Goal: Communication & Community: Answer question/provide support

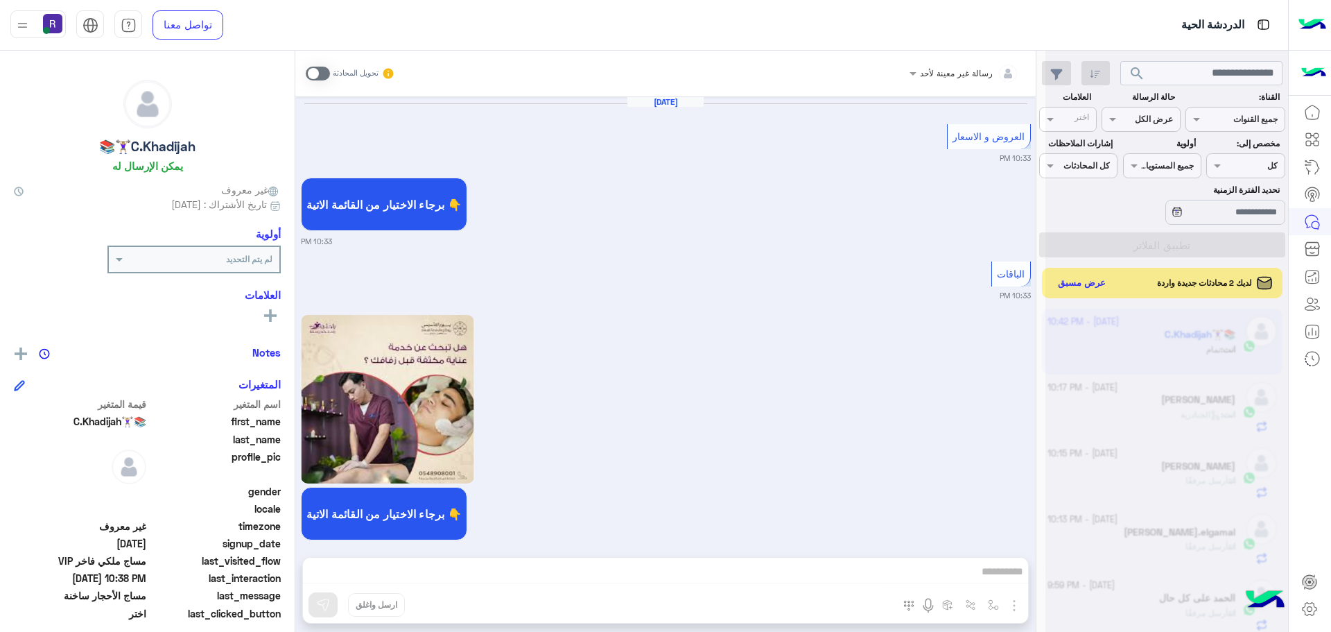
scroll to position [523, 0]
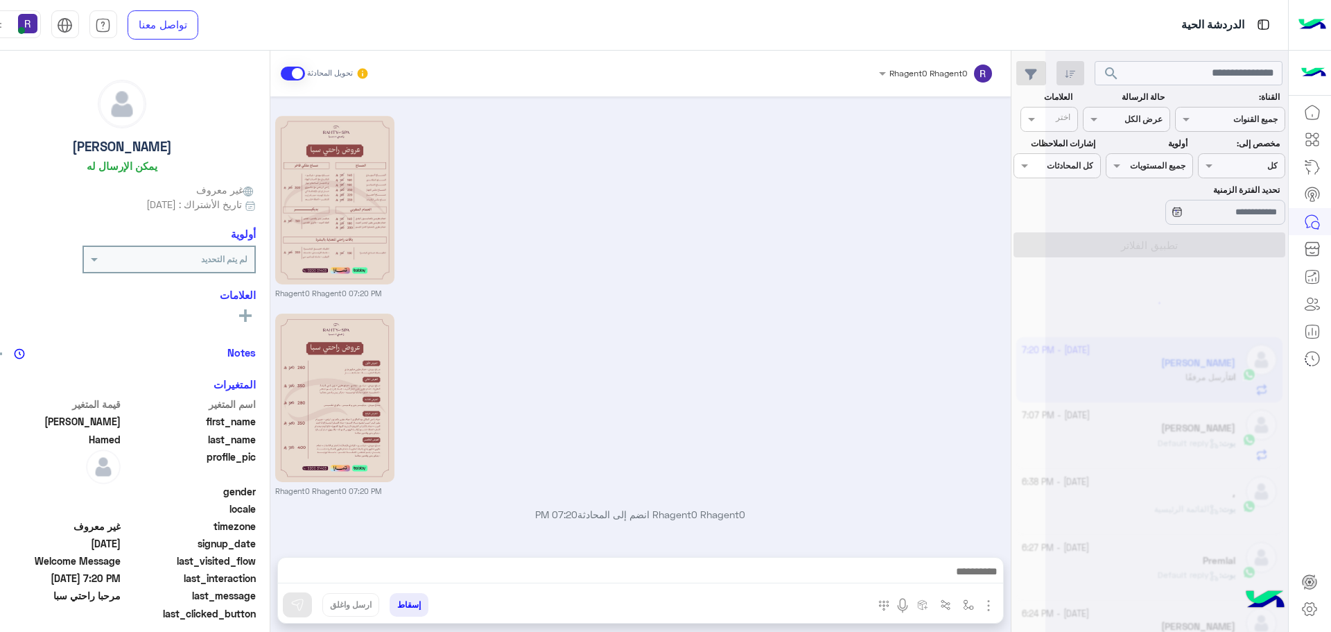
scroll to position [7, 0]
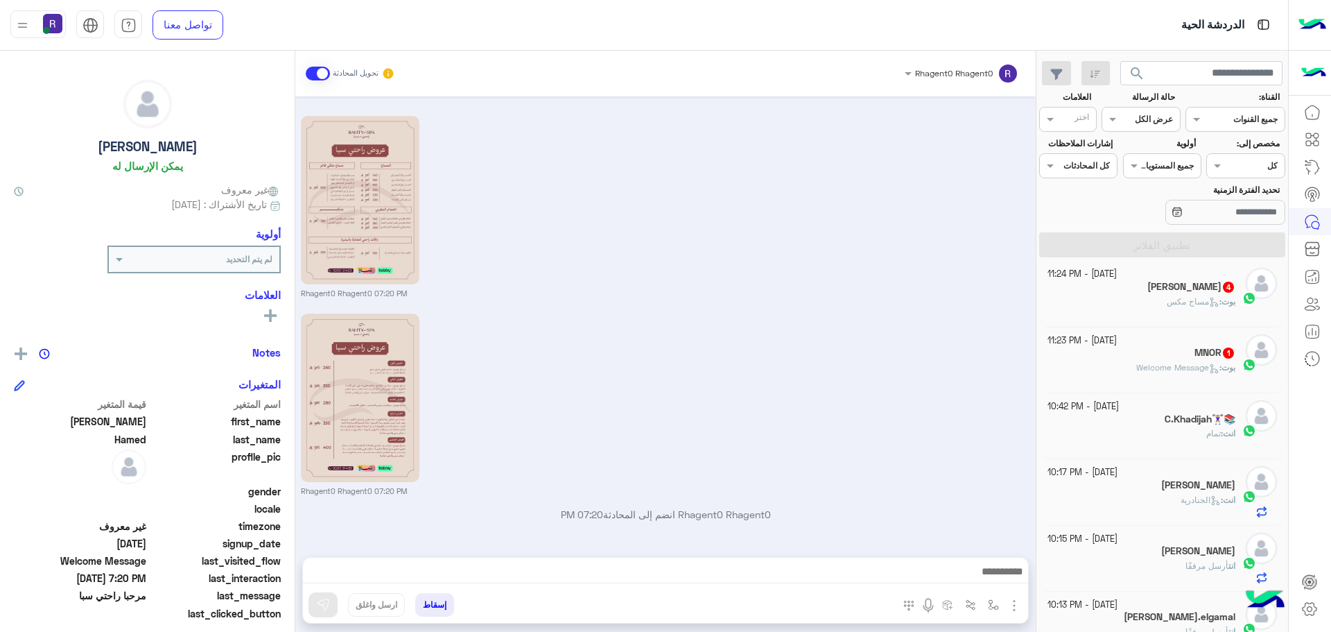
click at [1184, 384] on div "بوت : Welcome Message" at bounding box center [1142, 373] width 189 height 24
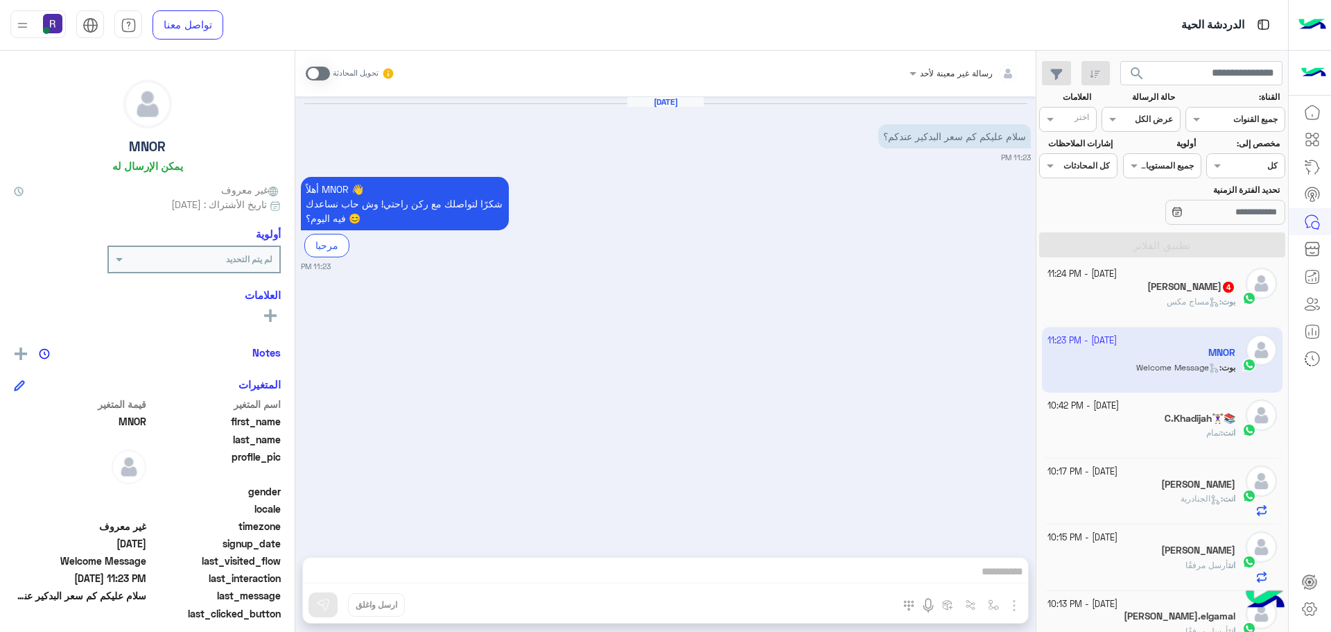
click at [321, 77] on span at bounding box center [318, 74] width 24 height 14
click at [1014, 598] on img "button" at bounding box center [1014, 605] width 17 height 17
click at [986, 576] on span "الصور" at bounding box center [988, 575] width 26 height 16
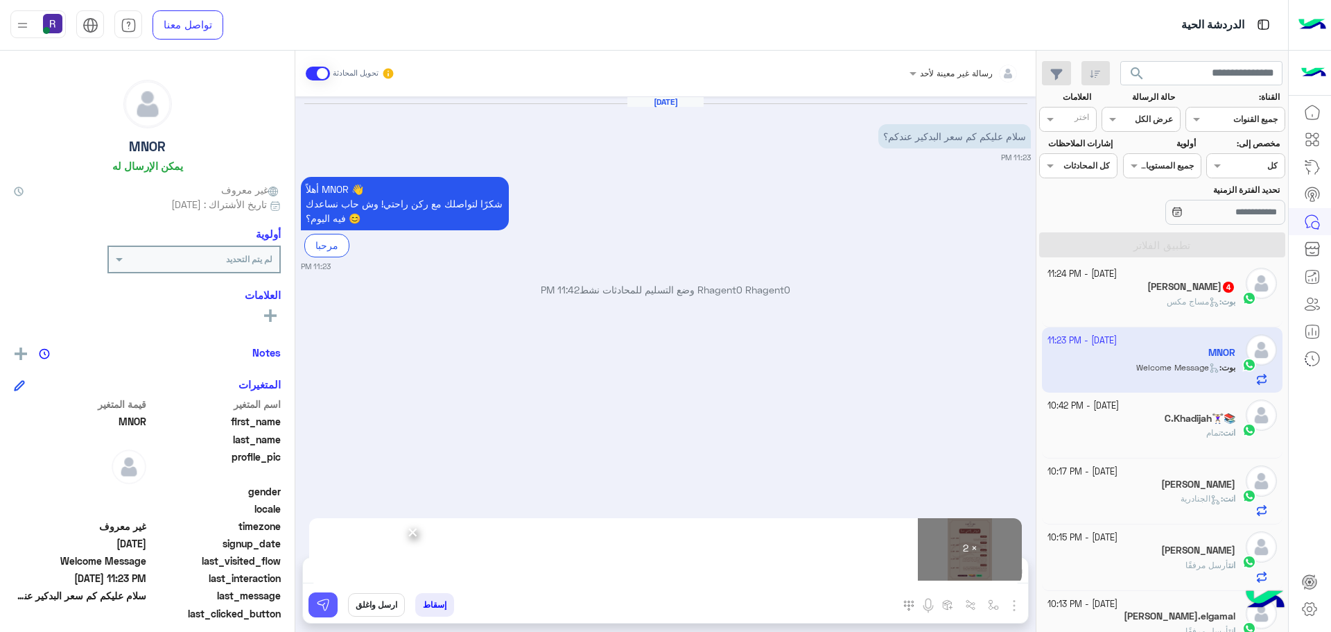
click at [320, 592] on button at bounding box center [323, 604] width 29 height 25
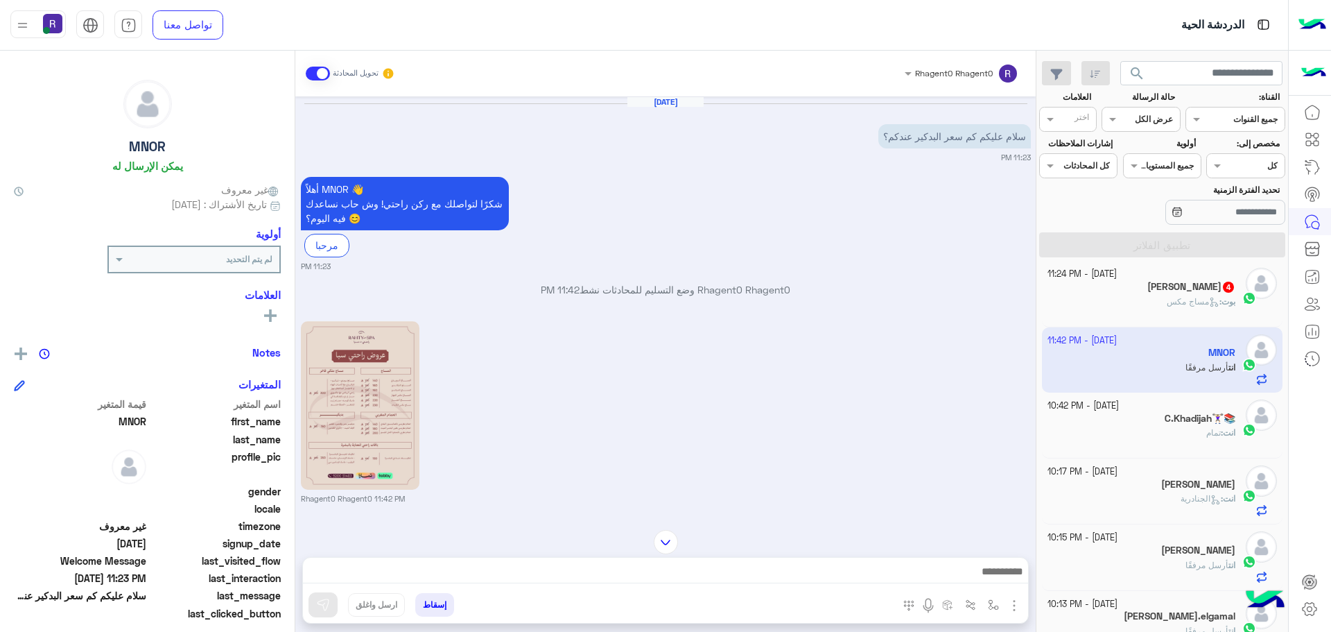
scroll to position [205, 0]
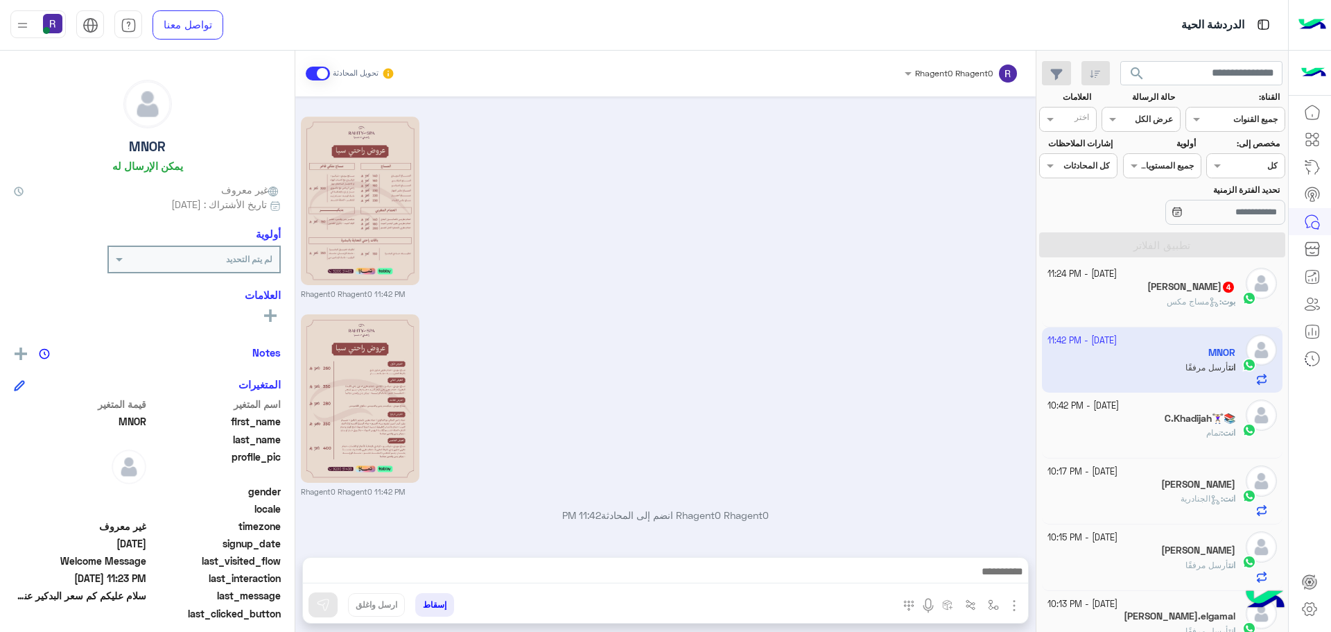
click at [1220, 302] on b "بوت :" at bounding box center [1228, 301] width 16 height 10
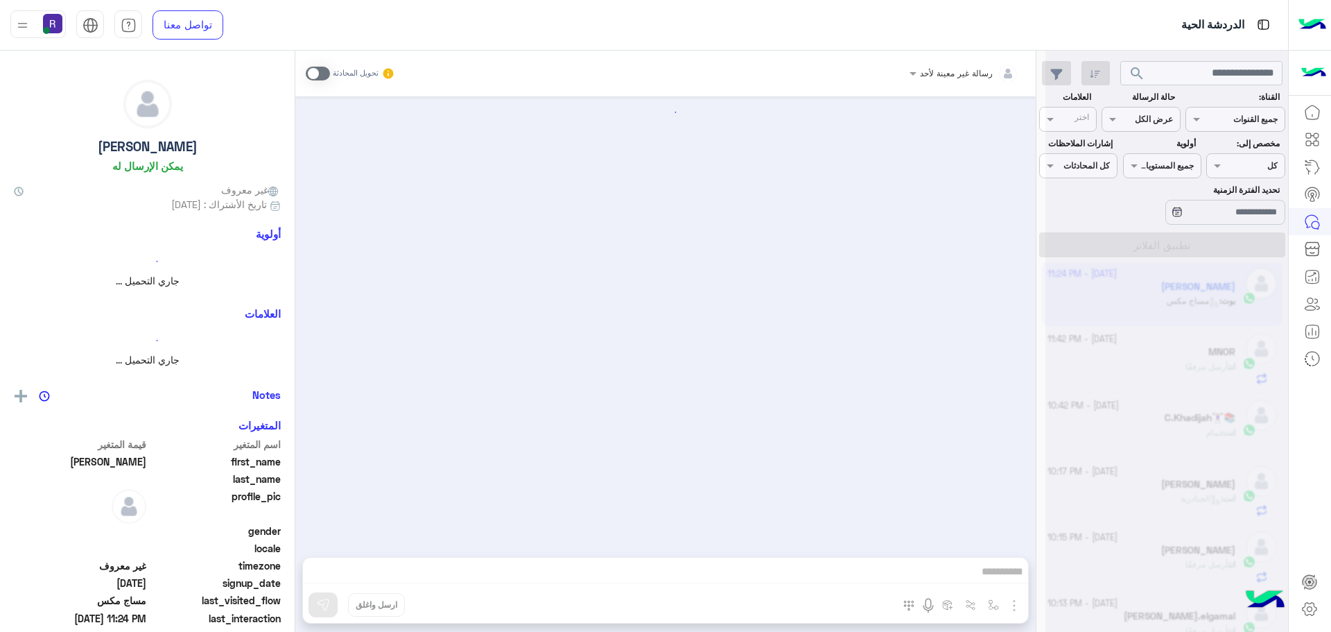
scroll to position [1903, 0]
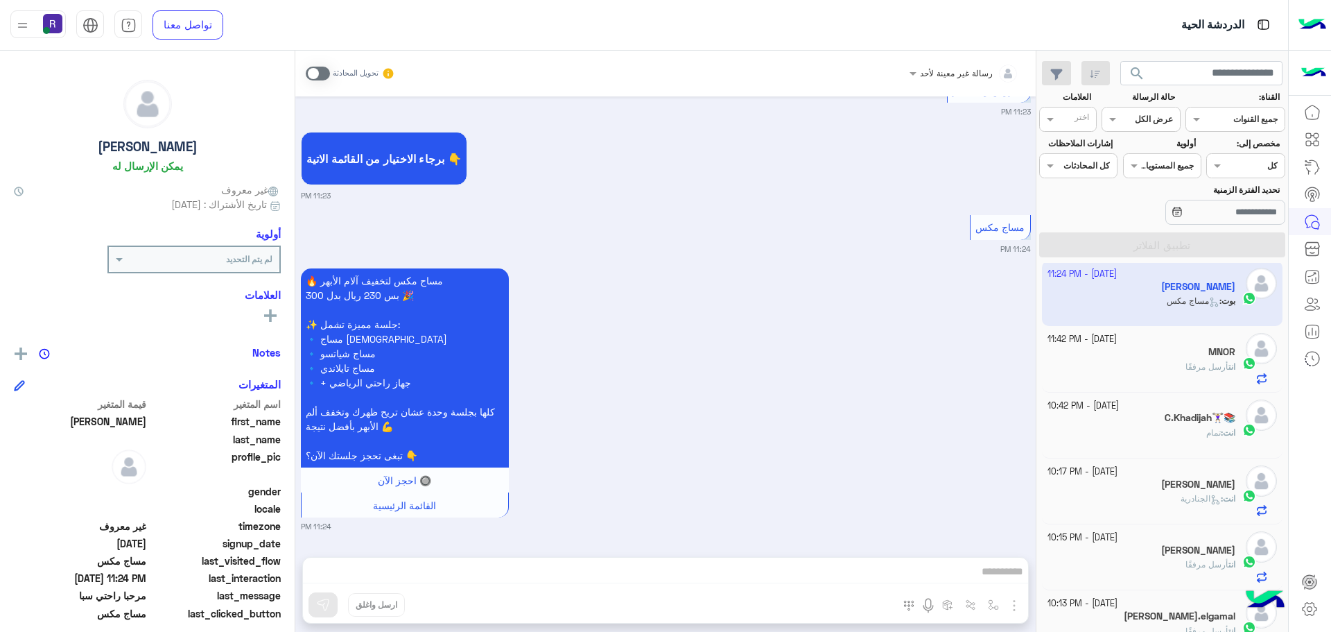
click at [317, 74] on span at bounding box center [318, 74] width 24 height 14
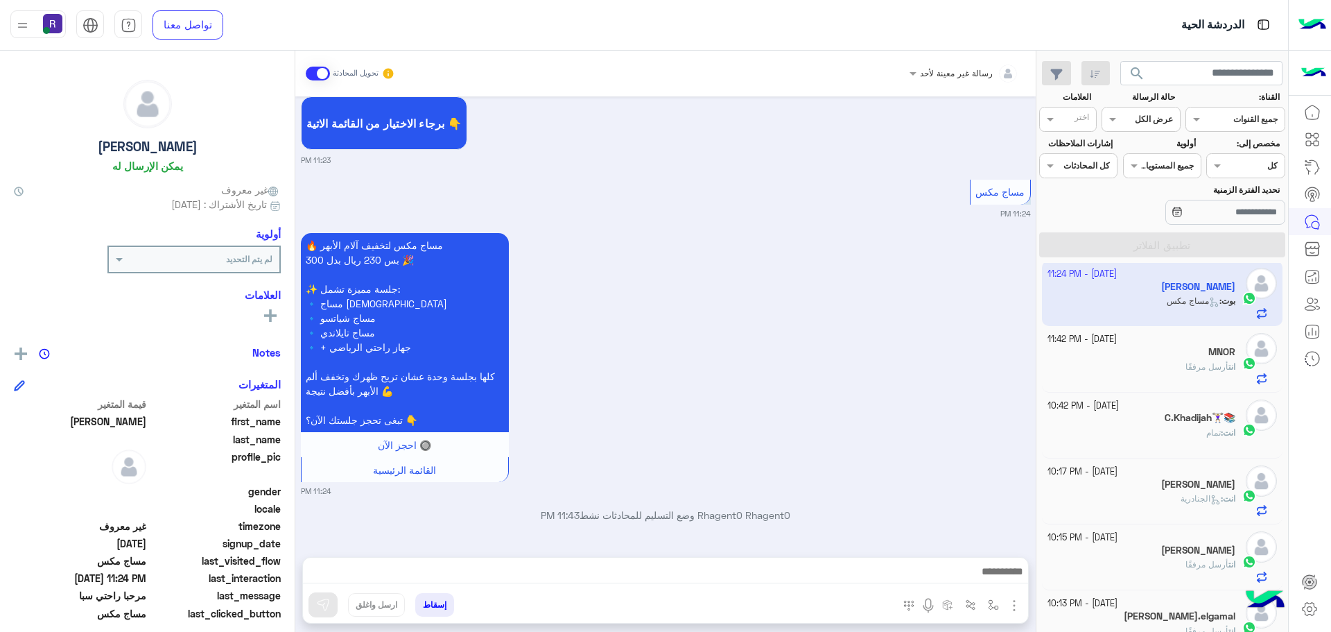
click at [1014, 605] on img "button" at bounding box center [1014, 605] width 17 height 17
click at [991, 570] on span "الصور" at bounding box center [988, 575] width 26 height 16
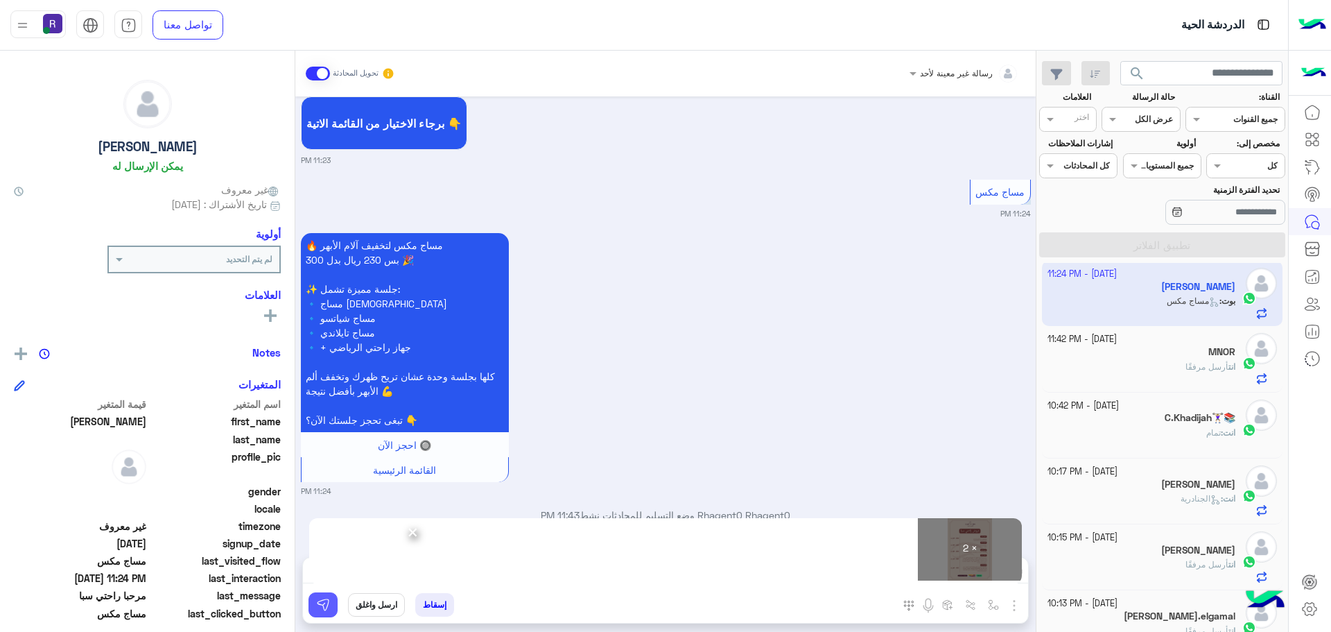
click at [327, 610] on img at bounding box center [323, 605] width 14 height 14
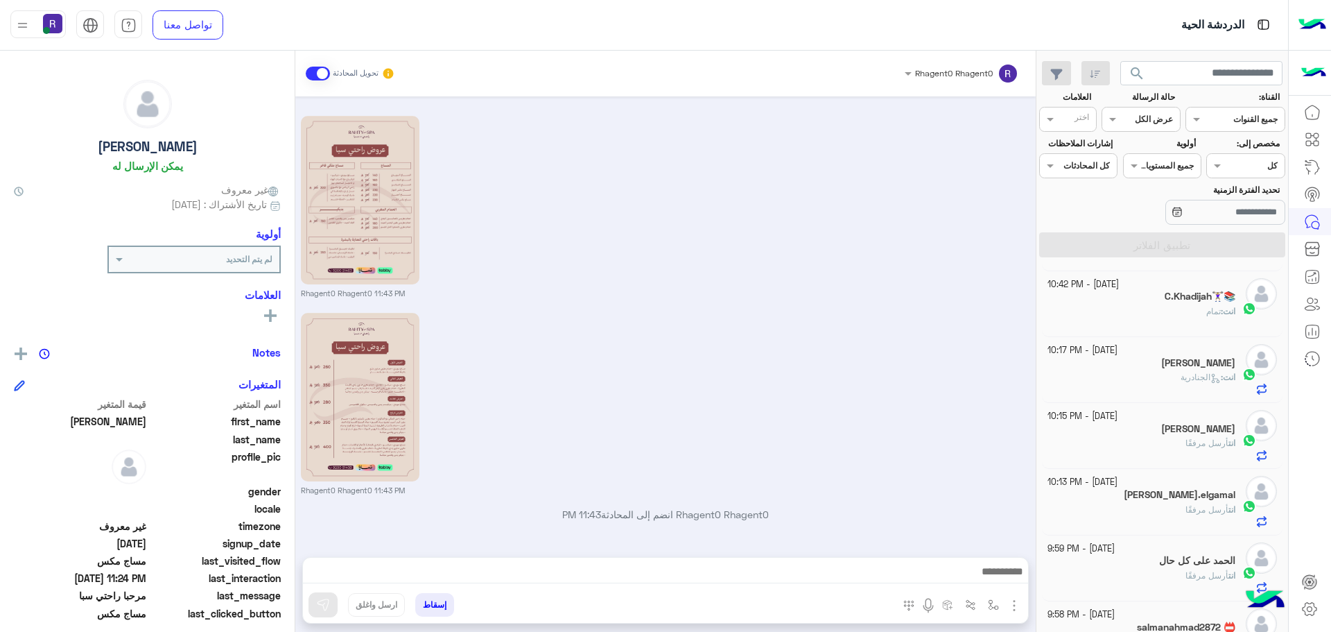
scroll to position [0, 0]
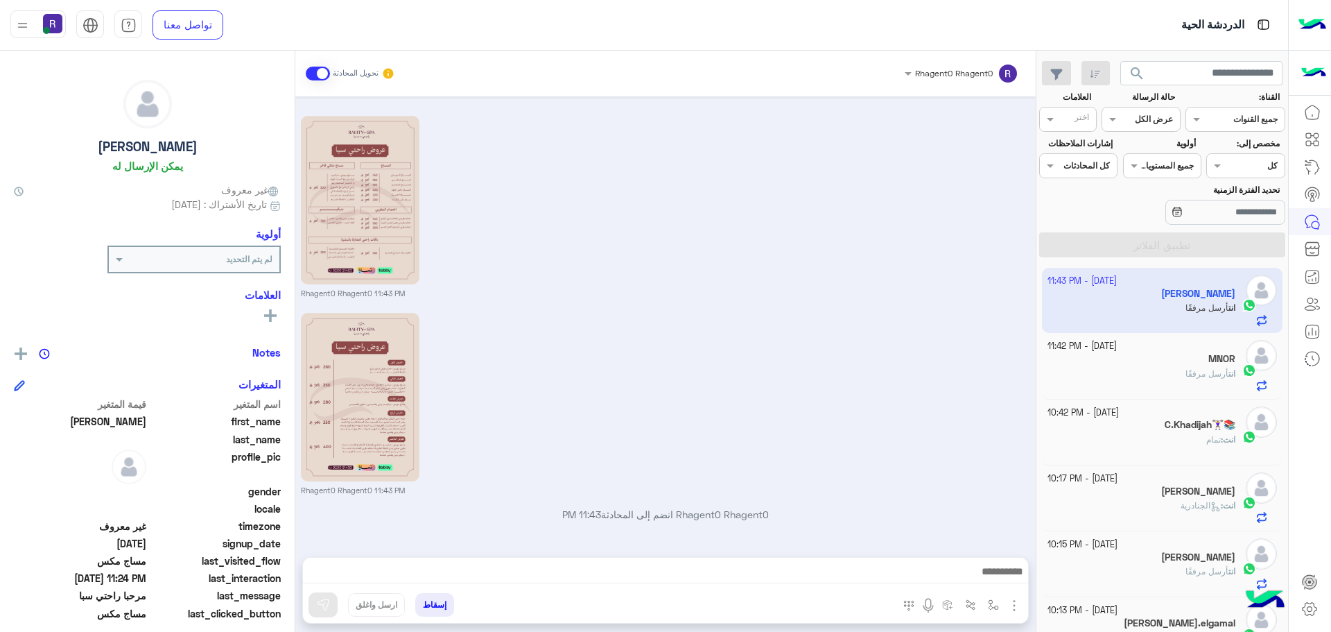
drag, startPoint x: 1041, startPoint y: 312, endPoint x: 1035, endPoint y: 306, distance: 8.8
click at [1035, 306] on mat-drawer-container "search القناة: القناه جميع القنوات حالة الرسالة القناه عرض الكل العلامات اختر م…" at bounding box center [644, 344] width 1288 height 587
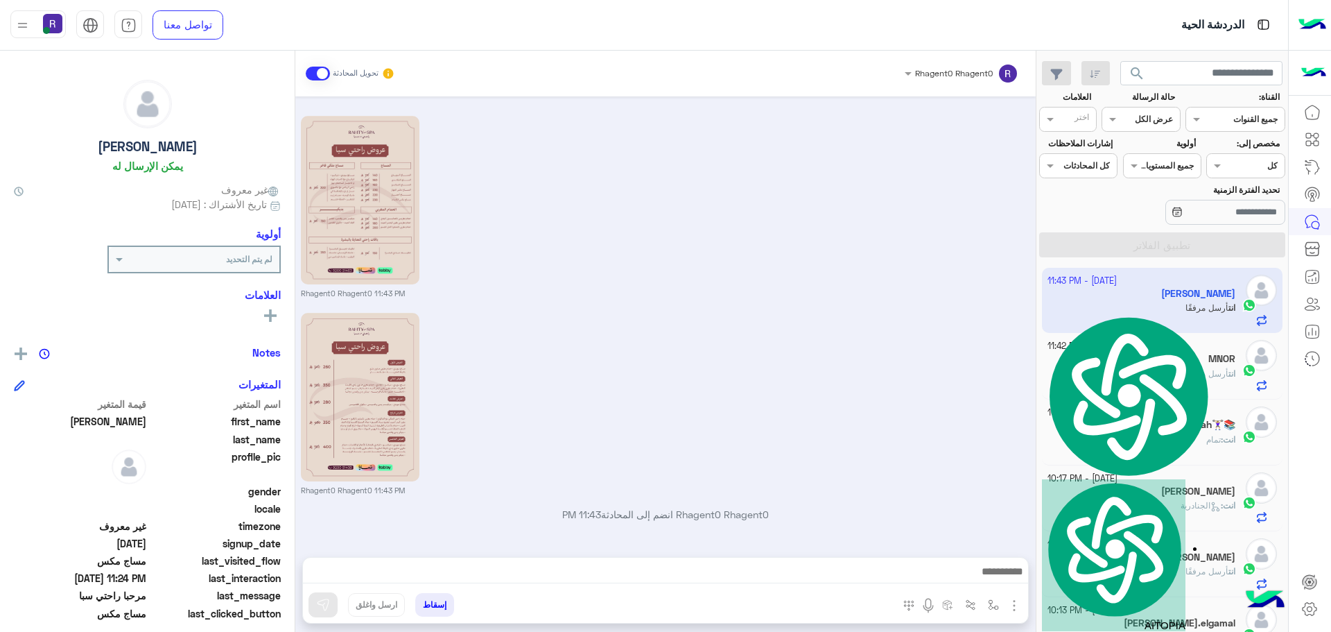
click at [973, 370] on div "Rhagent0 Rhagent0 11:43 PM" at bounding box center [666, 402] width 730 height 187
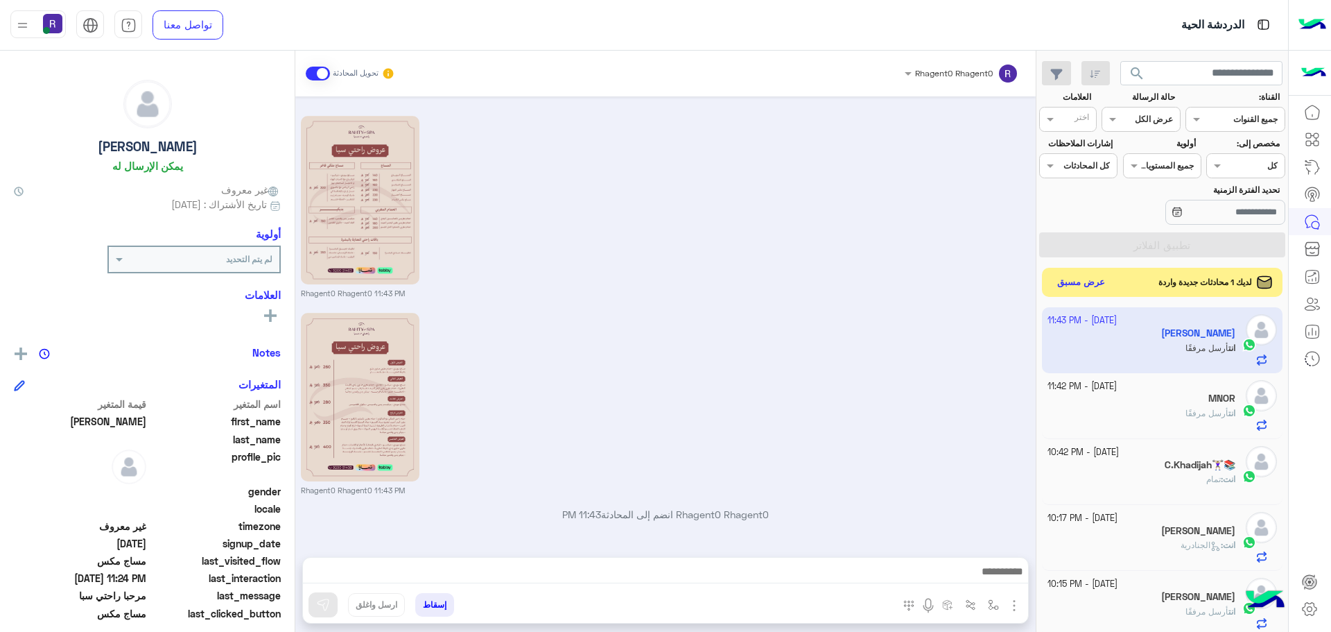
click at [1082, 274] on button "عرض مسبق" at bounding box center [1081, 282] width 58 height 19
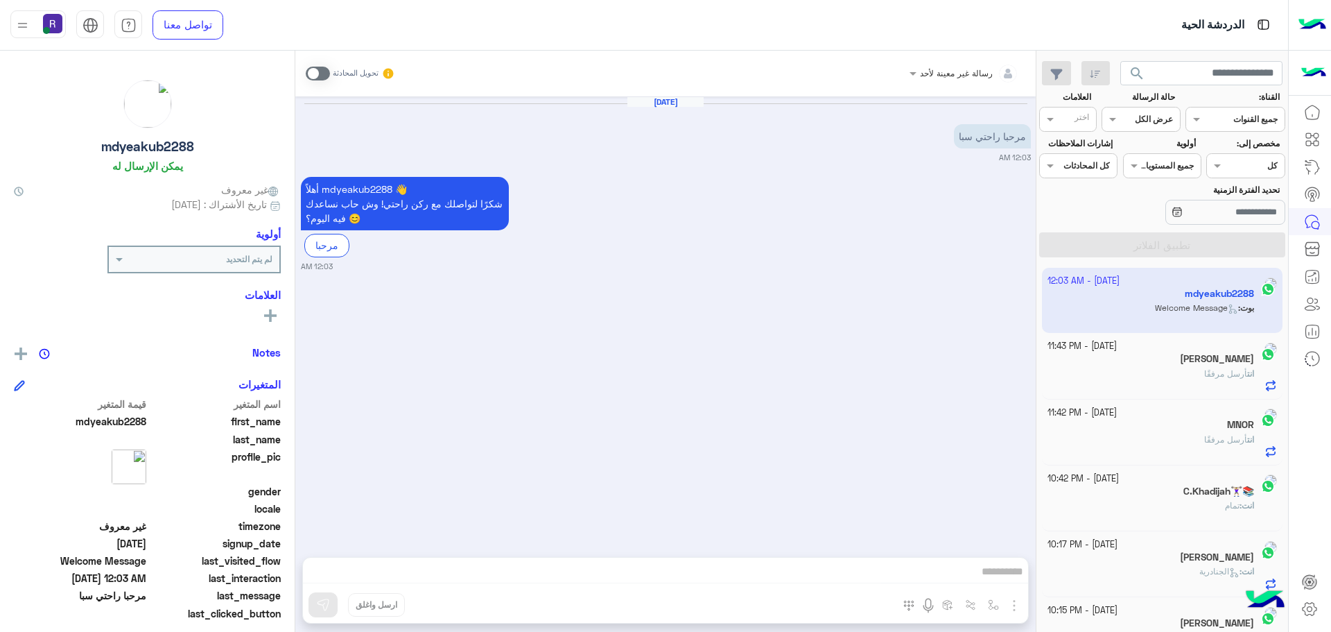
click at [315, 76] on span at bounding box center [318, 74] width 24 height 14
click at [1015, 609] on img "button" at bounding box center [1014, 605] width 17 height 17
click at [995, 579] on span "الصور" at bounding box center [988, 575] width 26 height 16
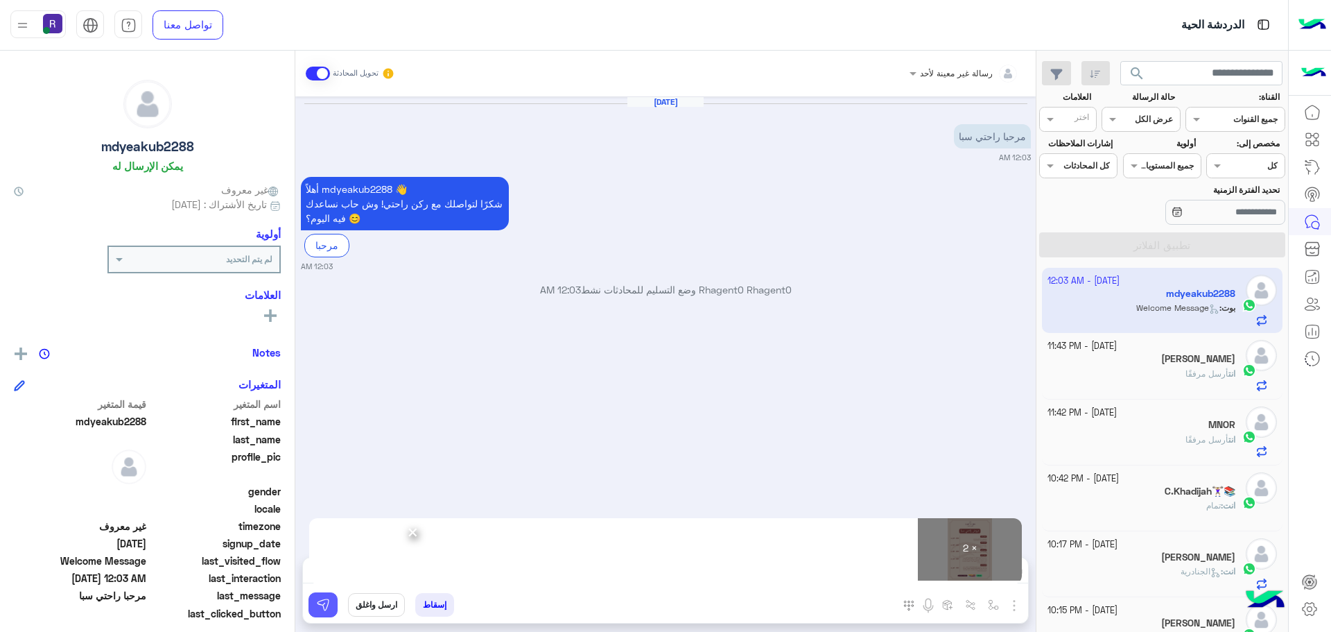
click at [328, 609] on img at bounding box center [323, 605] width 14 height 14
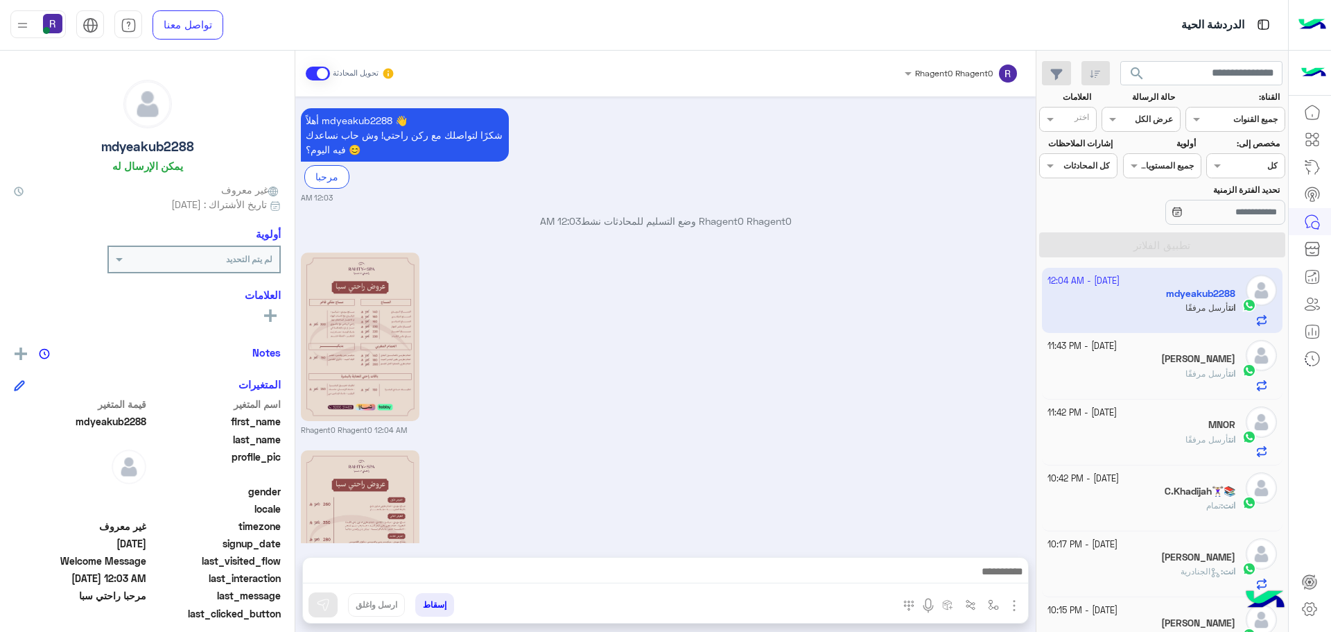
scroll to position [205, 0]
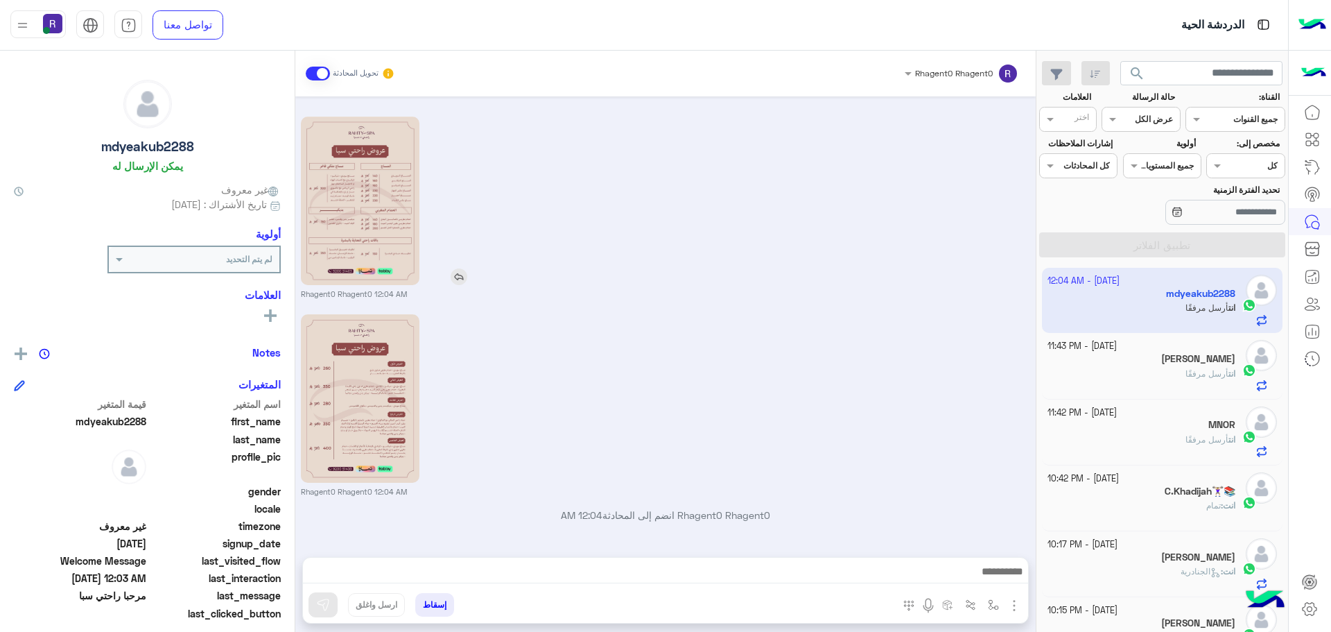
click at [371, 154] on img at bounding box center [360, 200] width 119 height 168
click at [763, 295] on small "Rhagent0 Rhagent0 12:04 AM" at bounding box center [666, 293] width 730 height 11
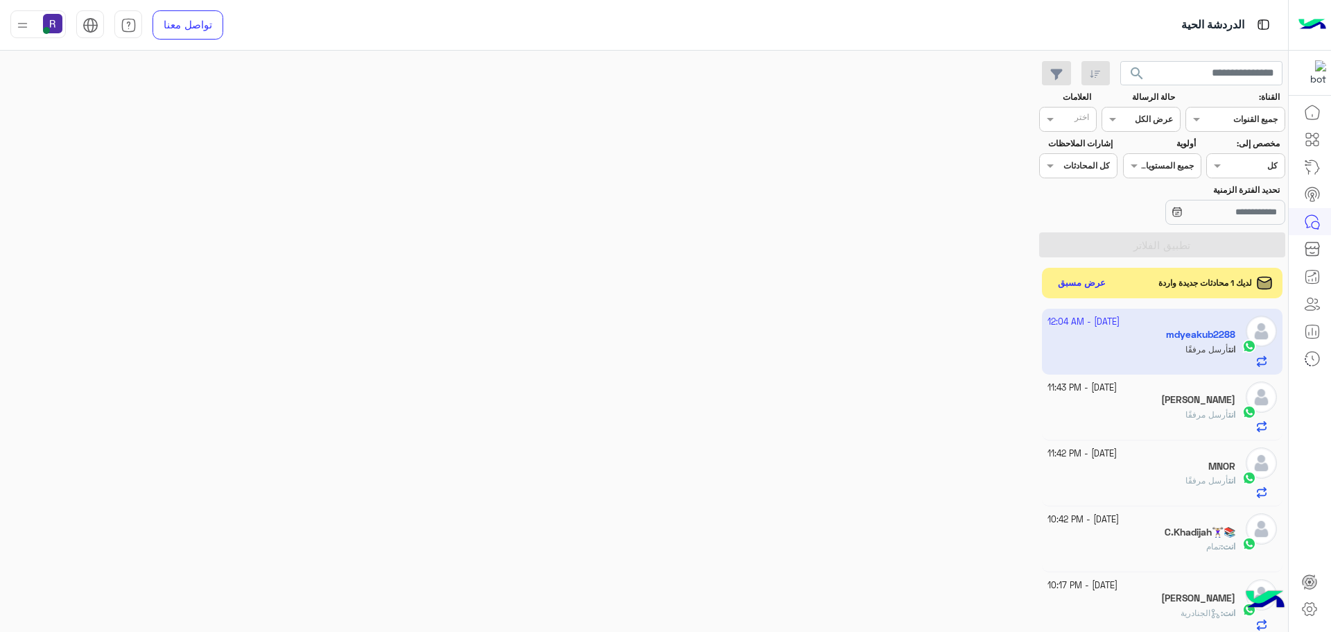
scroll to position [523, 0]
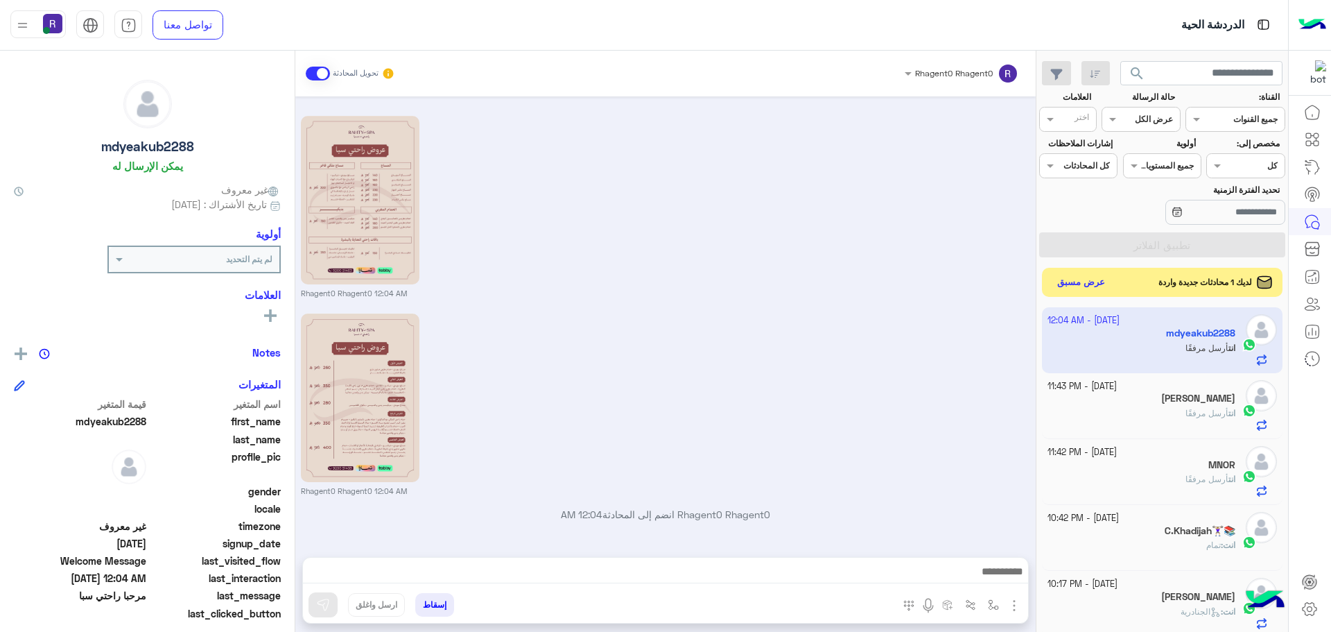
click at [1096, 281] on button "عرض مسبق" at bounding box center [1081, 282] width 58 height 19
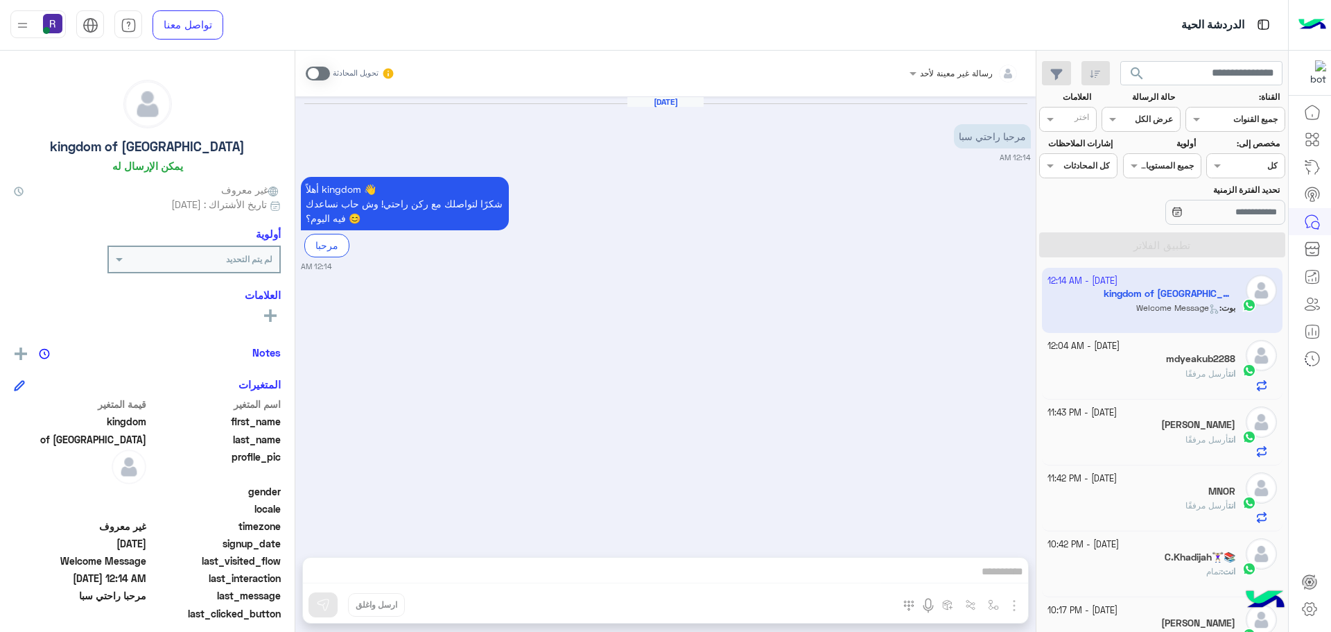
click at [322, 78] on span at bounding box center [318, 74] width 24 height 14
click at [1013, 603] on img "button" at bounding box center [1014, 605] width 17 height 17
click at [996, 578] on span "الصور" at bounding box center [988, 575] width 26 height 16
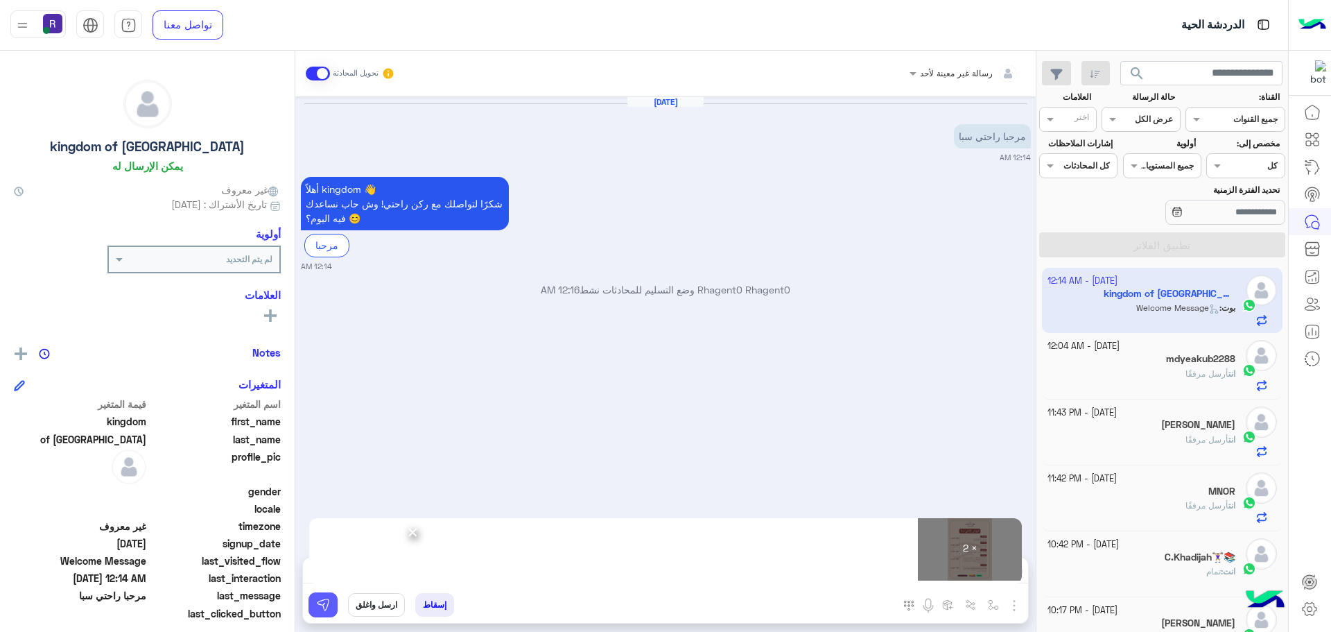
click at [323, 610] on img at bounding box center [323, 605] width 14 height 14
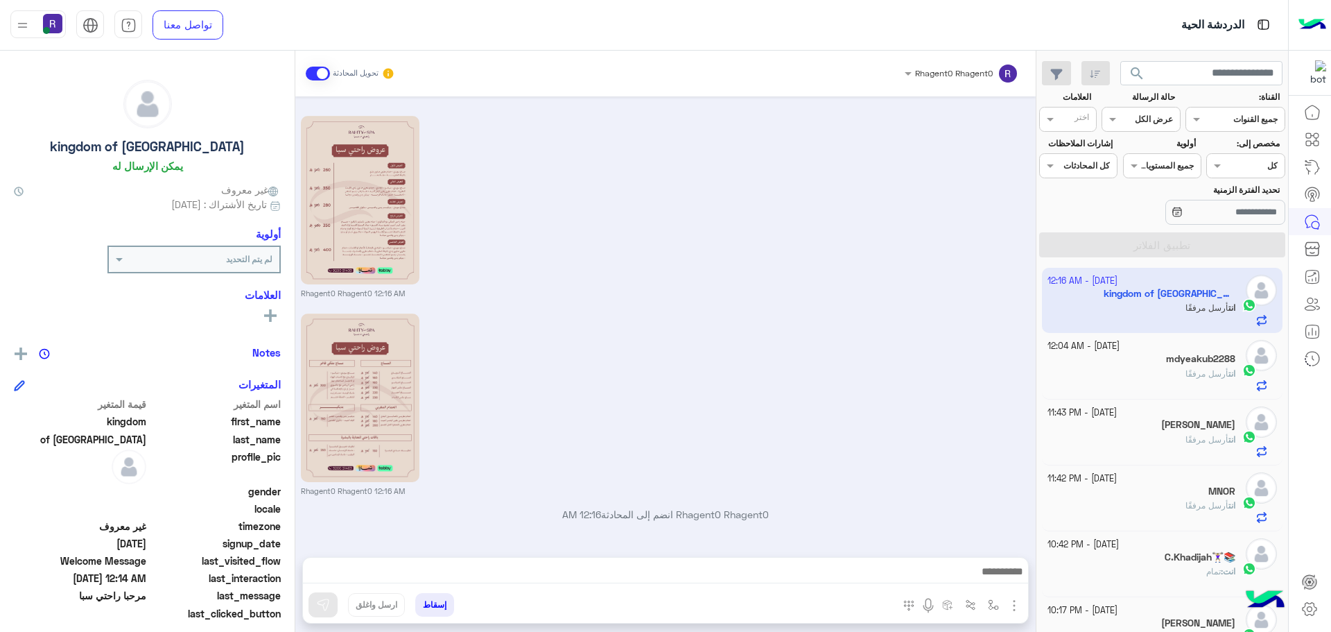
scroll to position [258, 0]
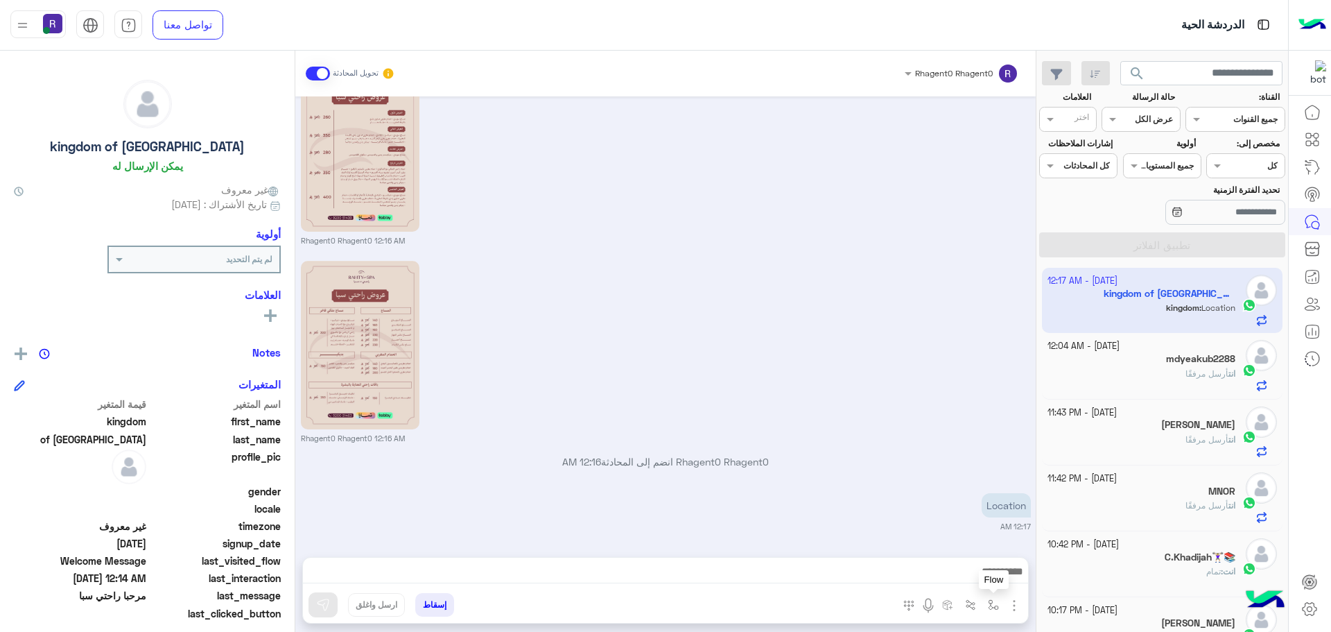
click at [991, 611] on button "button" at bounding box center [993, 604] width 23 height 23
click at [987, 575] on input "text" at bounding box center [963, 572] width 70 height 12
type input "*****"
click at [967, 548] on span "الجنادرية" at bounding box center [979, 549] width 38 height 12
type textarea "*********"
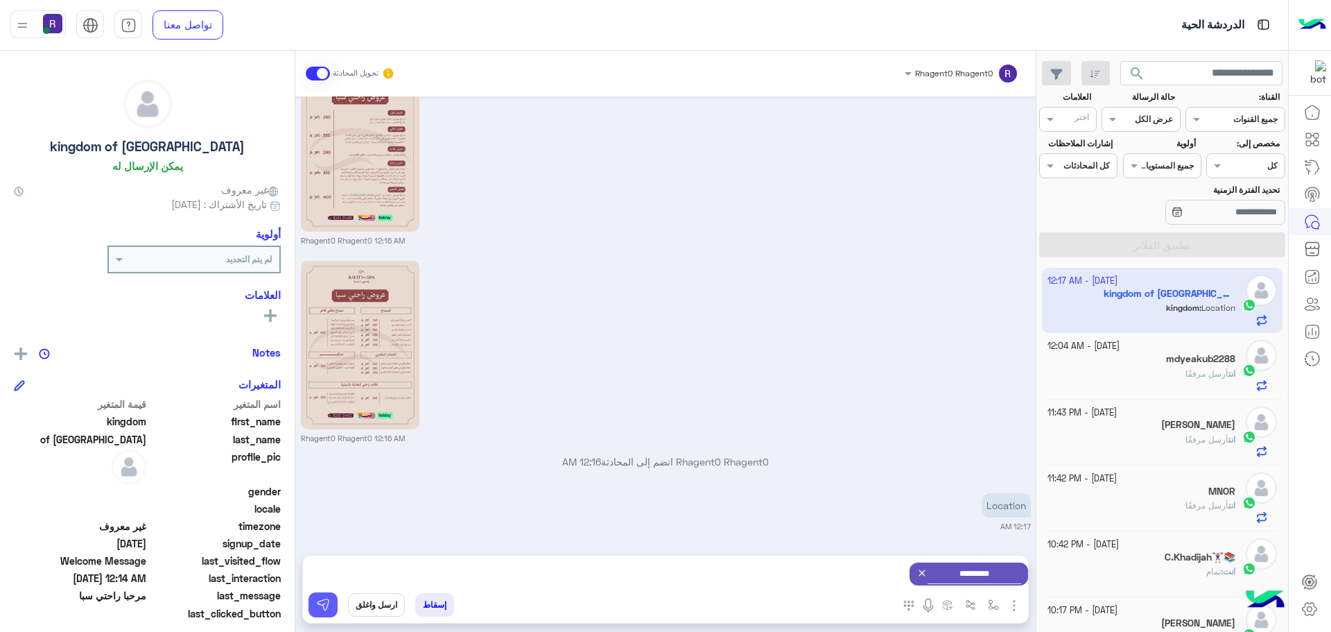
click at [333, 605] on button at bounding box center [323, 604] width 29 height 25
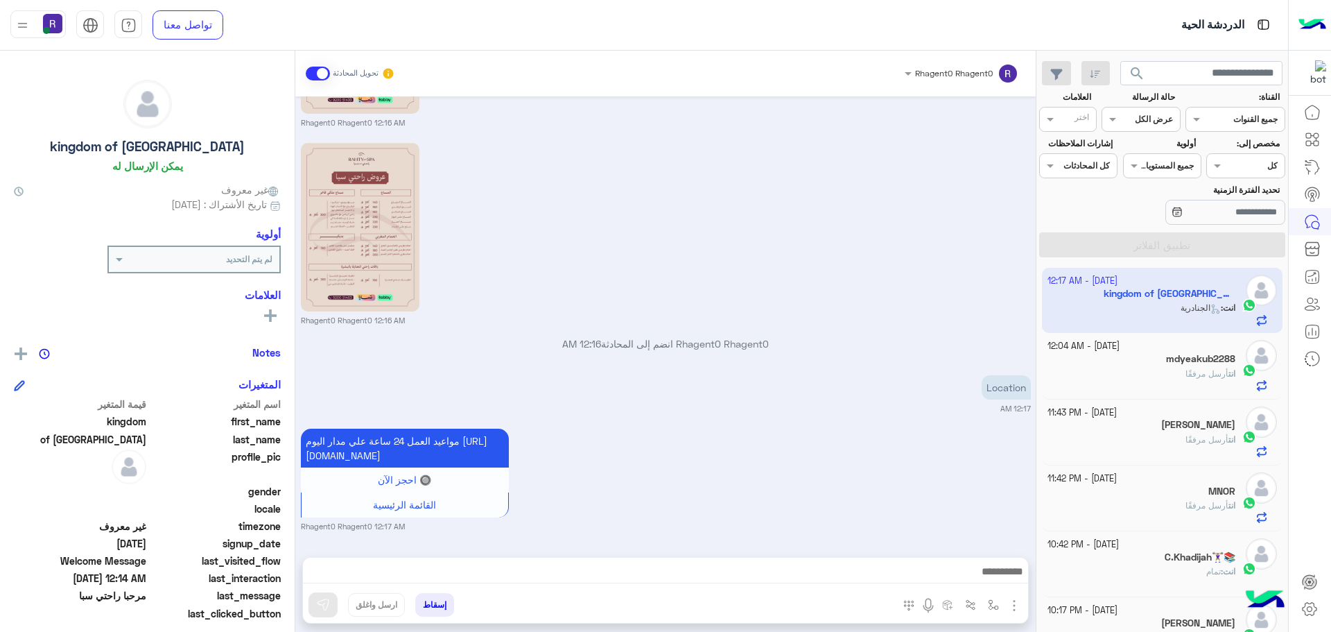
click at [1016, 600] on img "button" at bounding box center [1014, 605] width 17 height 17
click at [989, 577] on span "الصور" at bounding box center [988, 575] width 26 height 16
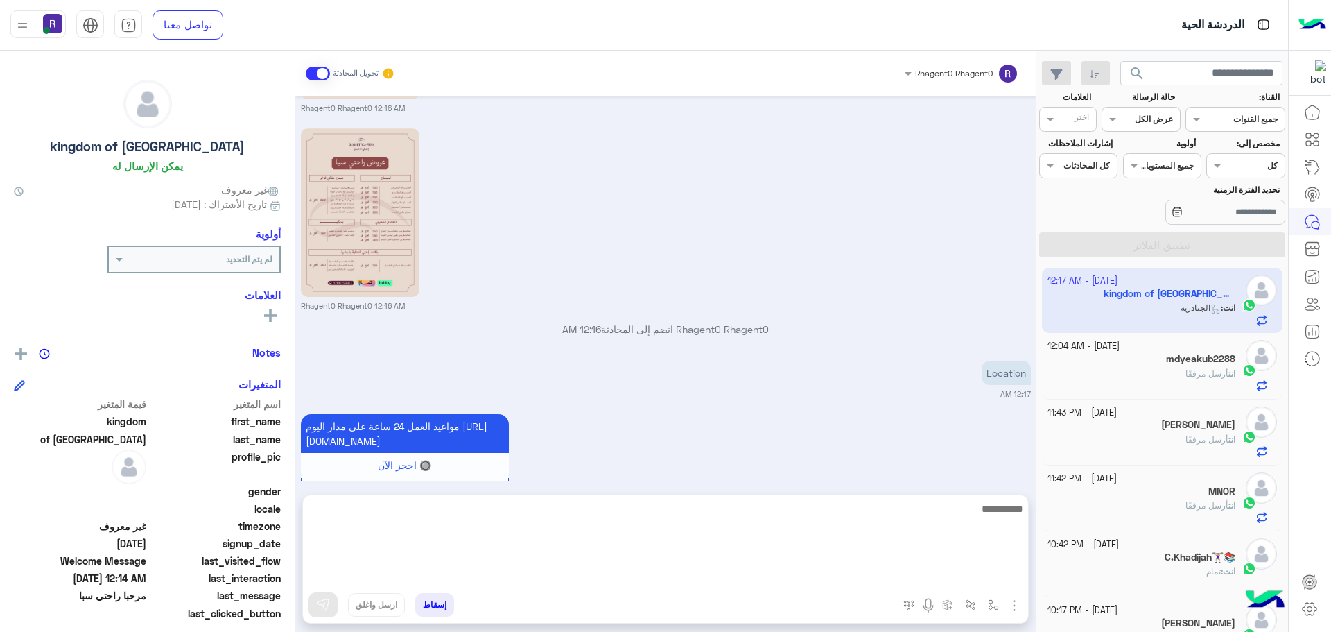
click at [891, 575] on textarea at bounding box center [665, 541] width 725 height 83
type textarea "**********"
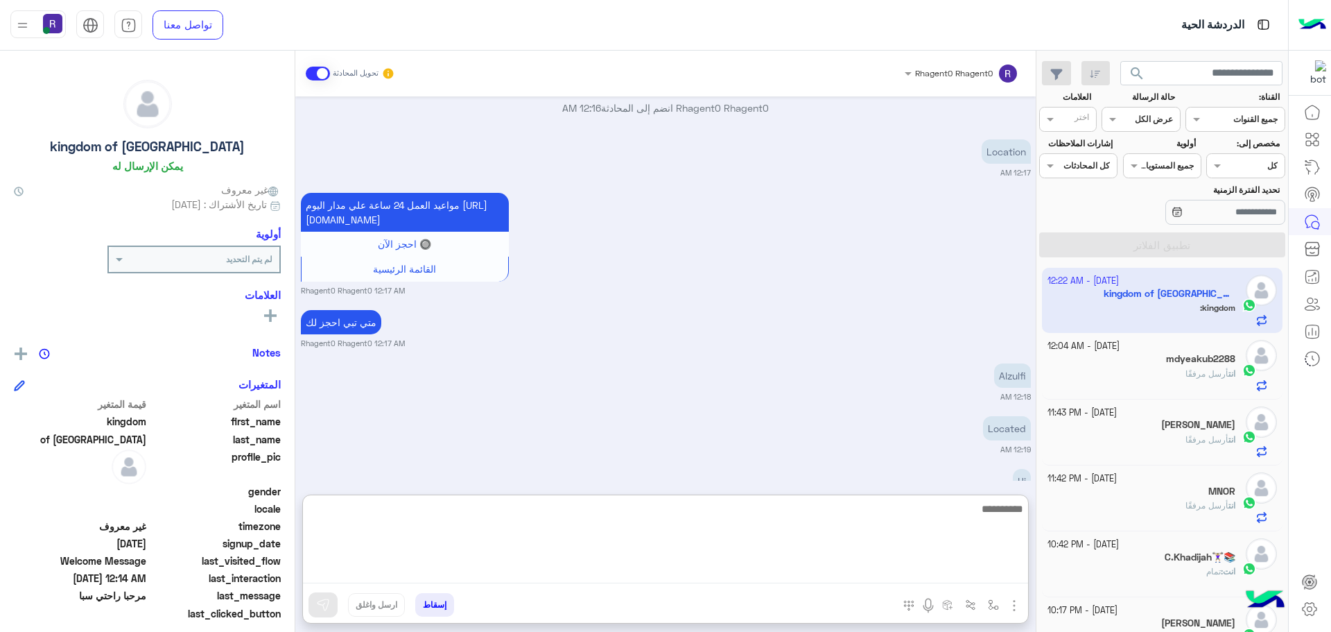
scroll to position [655, 0]
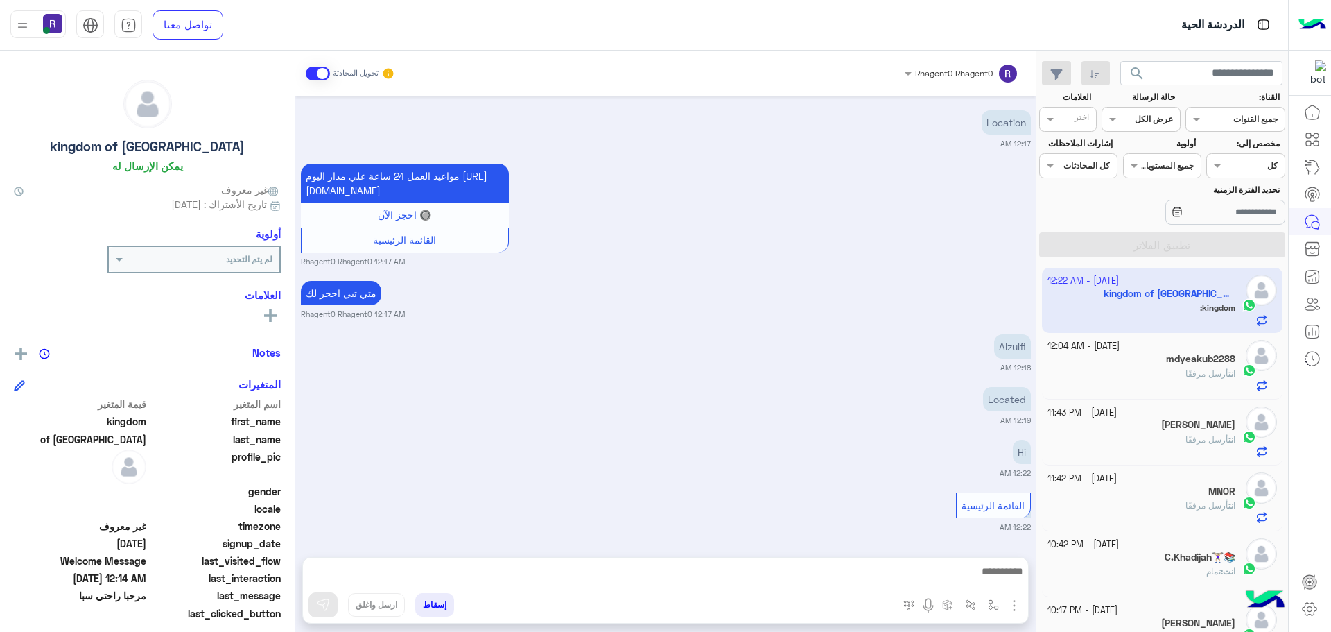
click at [903, 401] on div "Located 12:19 AM" at bounding box center [666, 404] width 730 height 42
click at [912, 340] on div "Alzulfi 12:18 AM" at bounding box center [666, 352] width 730 height 42
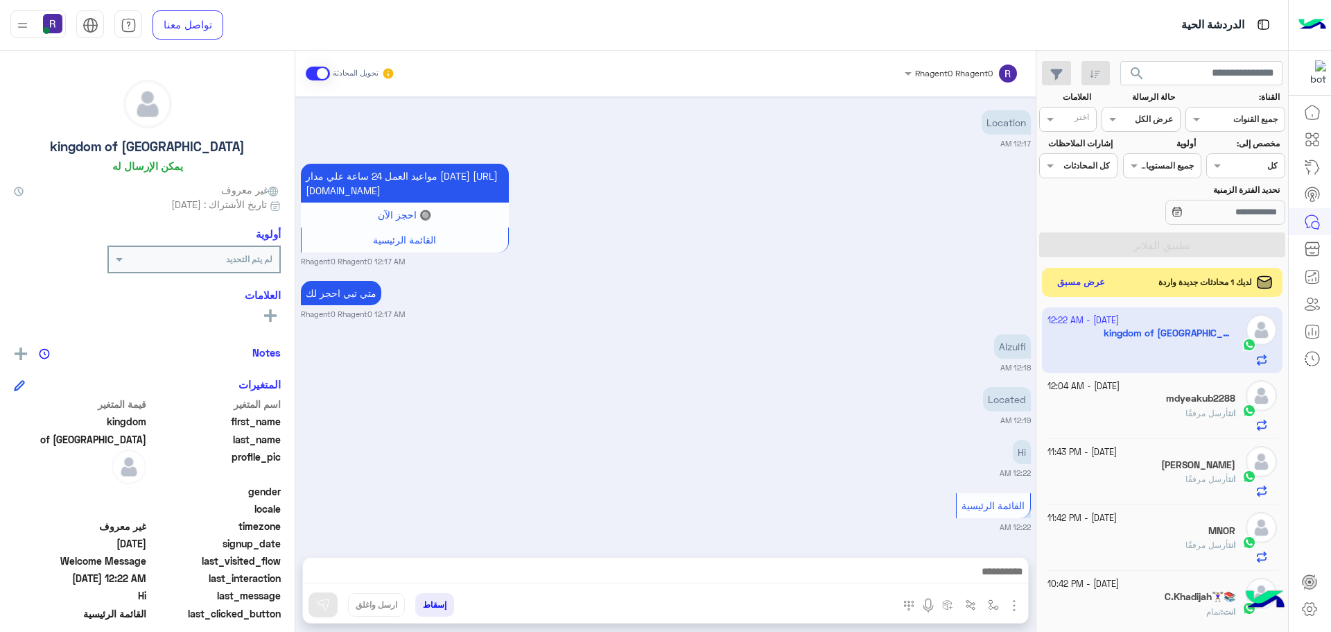
click at [1093, 288] on button "عرض مسبق" at bounding box center [1081, 282] width 58 height 19
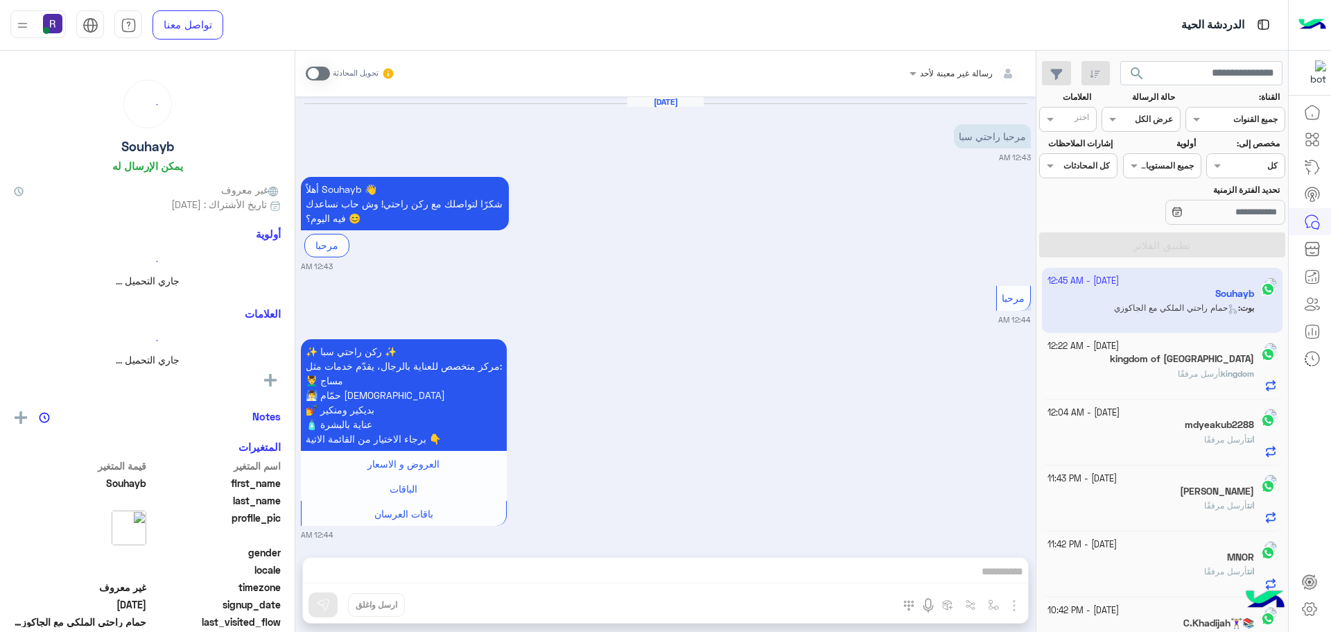
scroll to position [1163, 0]
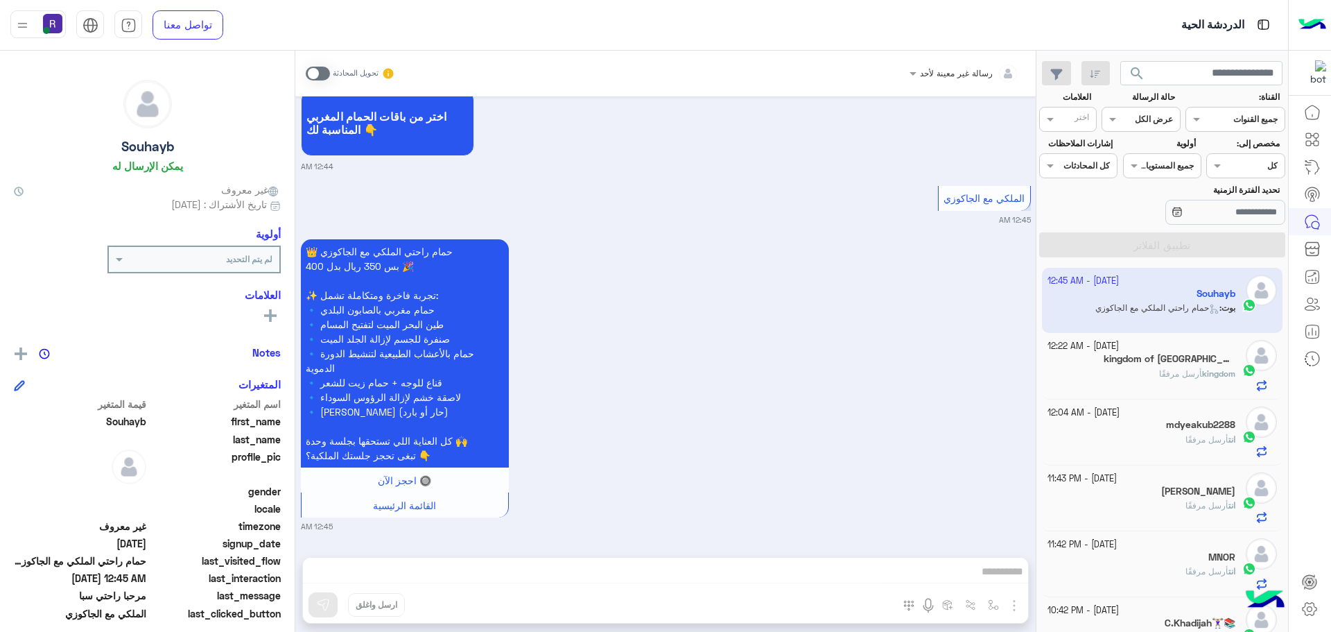
click at [320, 75] on span at bounding box center [318, 74] width 24 height 14
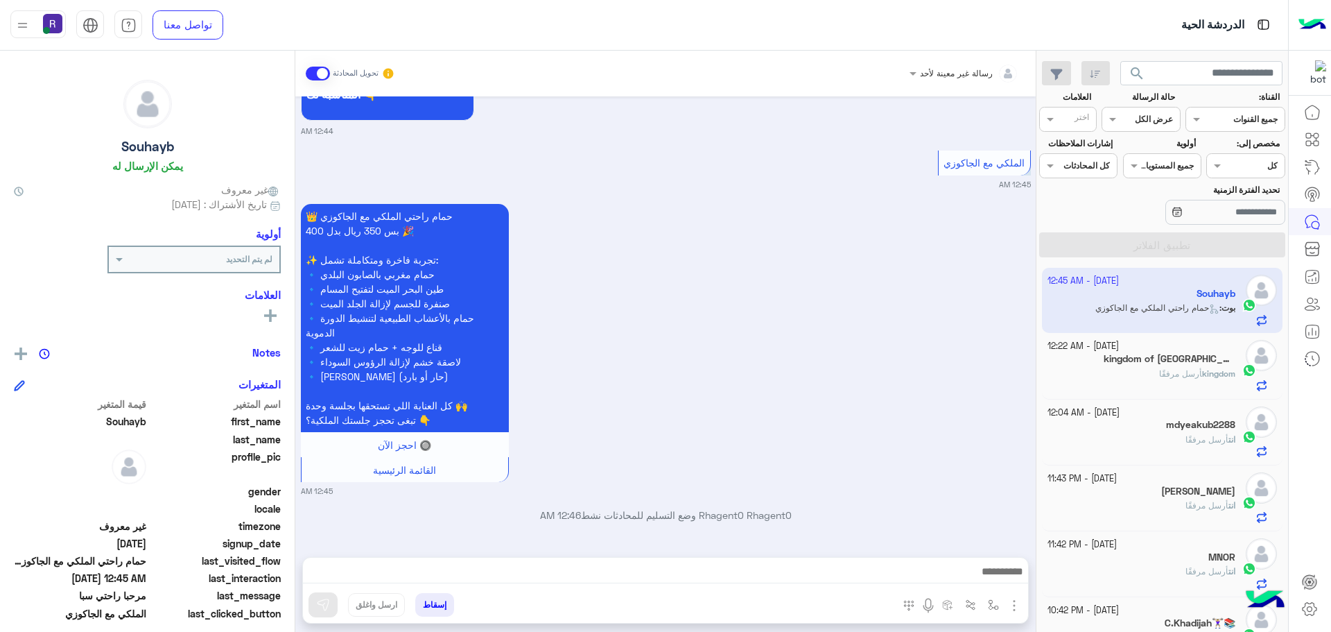
click at [1009, 603] on img "button" at bounding box center [1014, 605] width 17 height 17
click at [1000, 571] on span "الصور" at bounding box center [988, 575] width 26 height 16
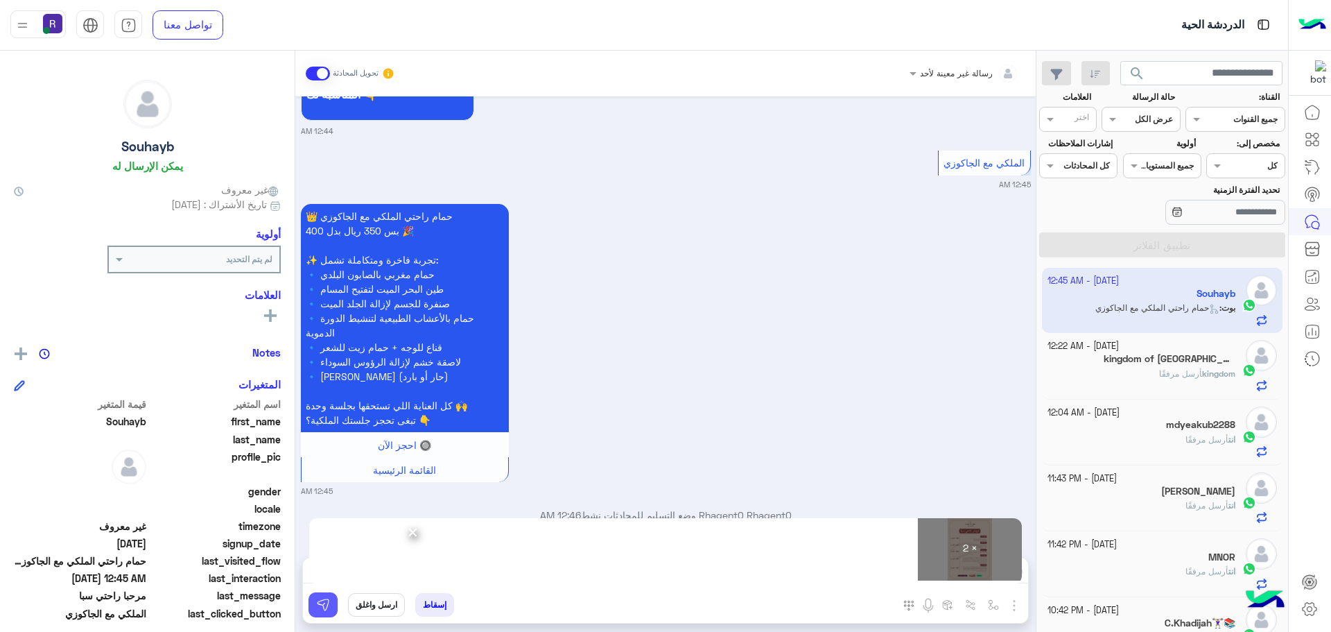
click at [331, 603] on button at bounding box center [323, 604] width 29 height 25
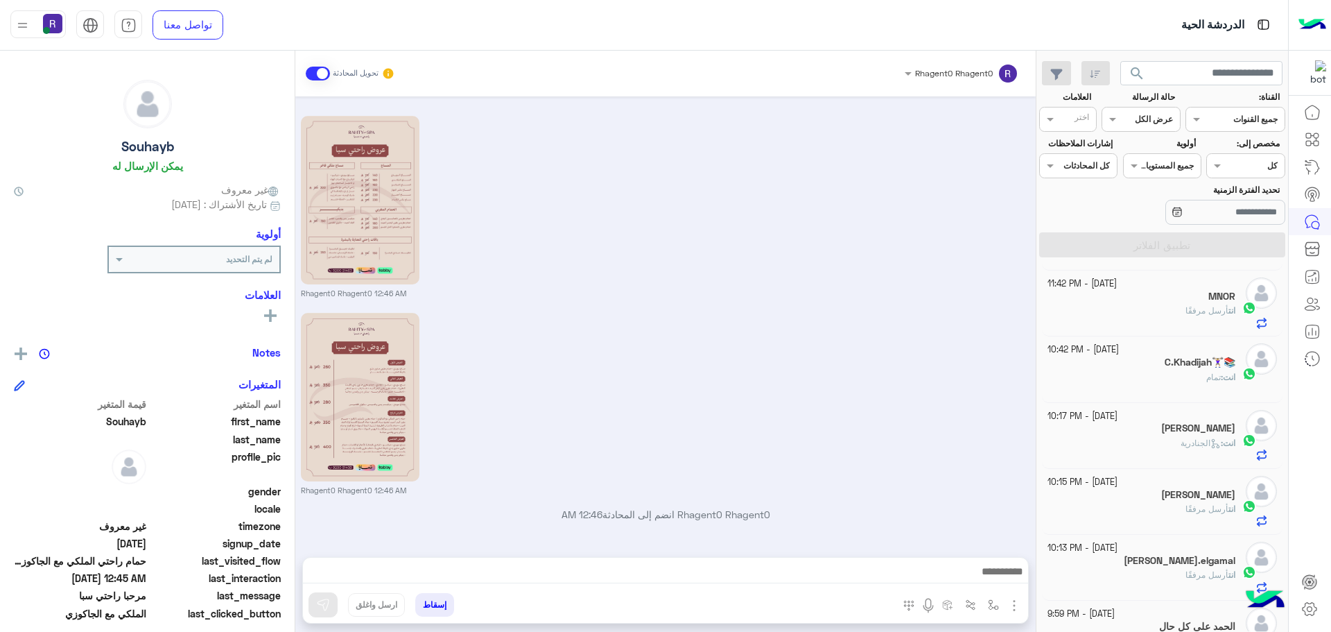
scroll to position [0, 0]
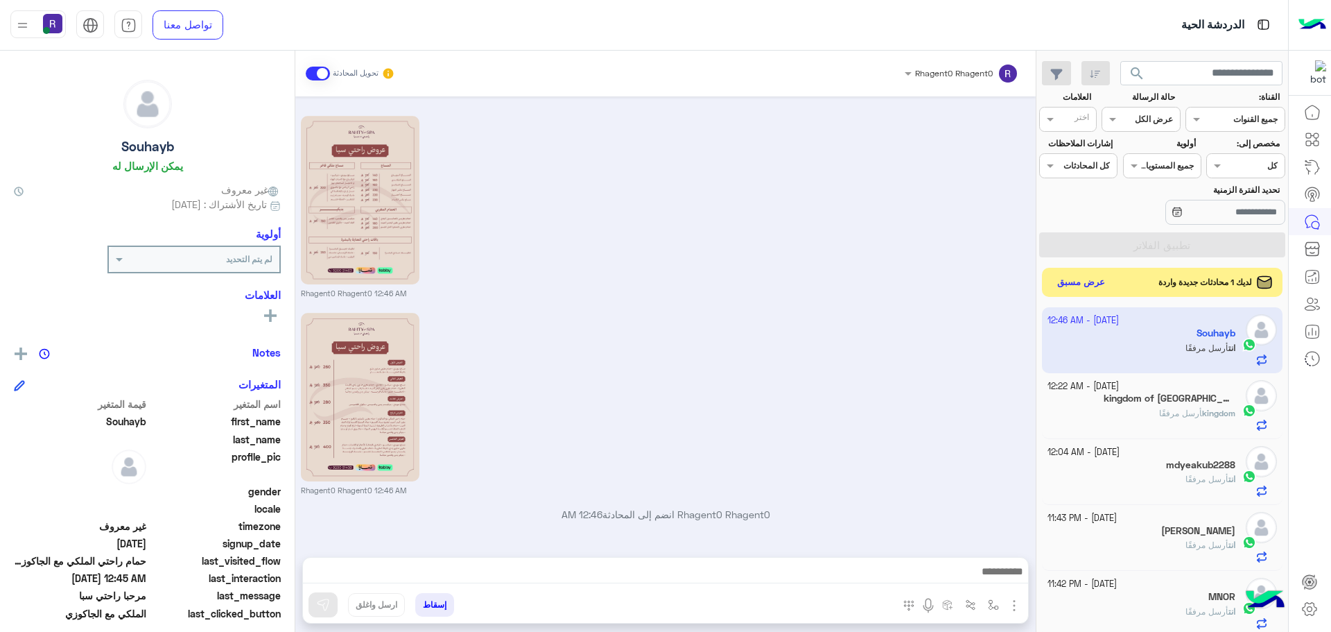
click at [1095, 274] on button "عرض مسبق" at bounding box center [1081, 282] width 58 height 19
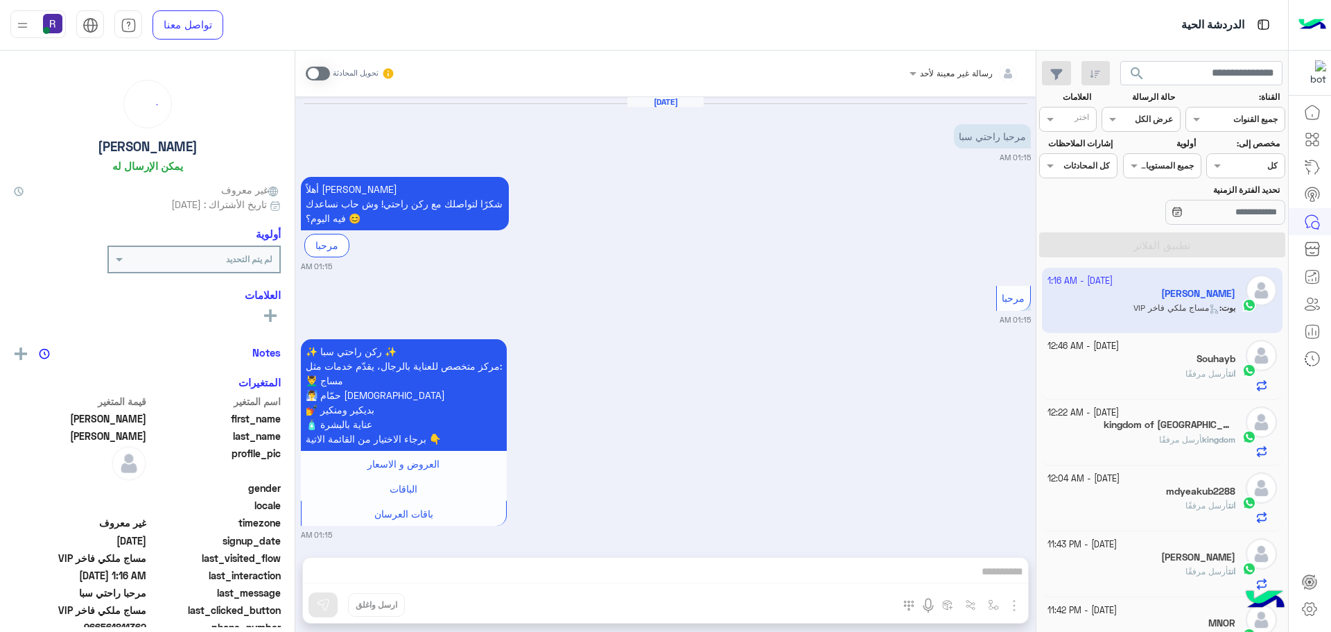
scroll to position [519, 0]
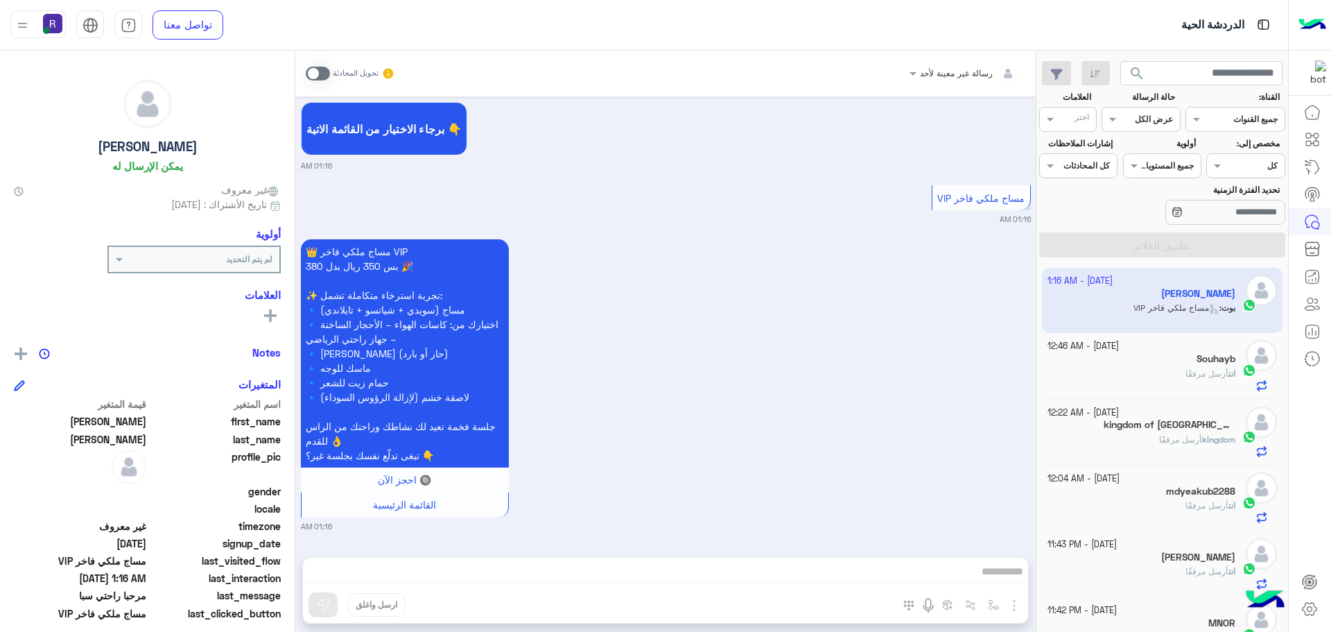
click at [313, 78] on span at bounding box center [318, 74] width 24 height 14
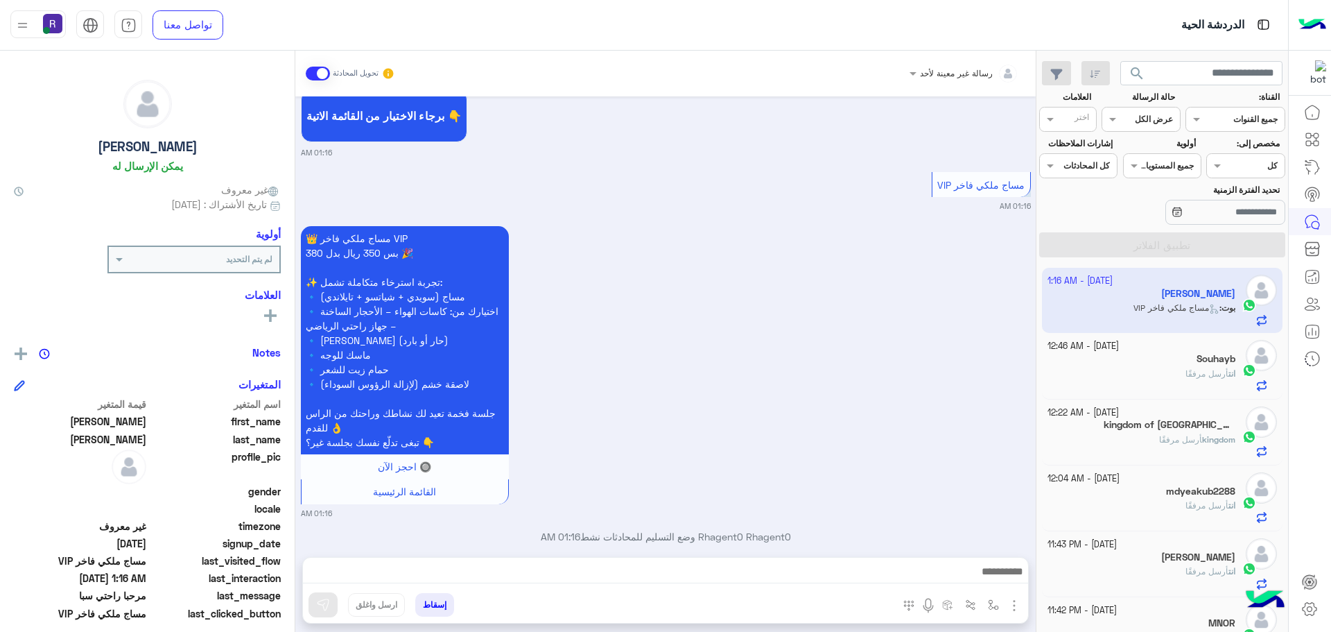
scroll to position [555, 0]
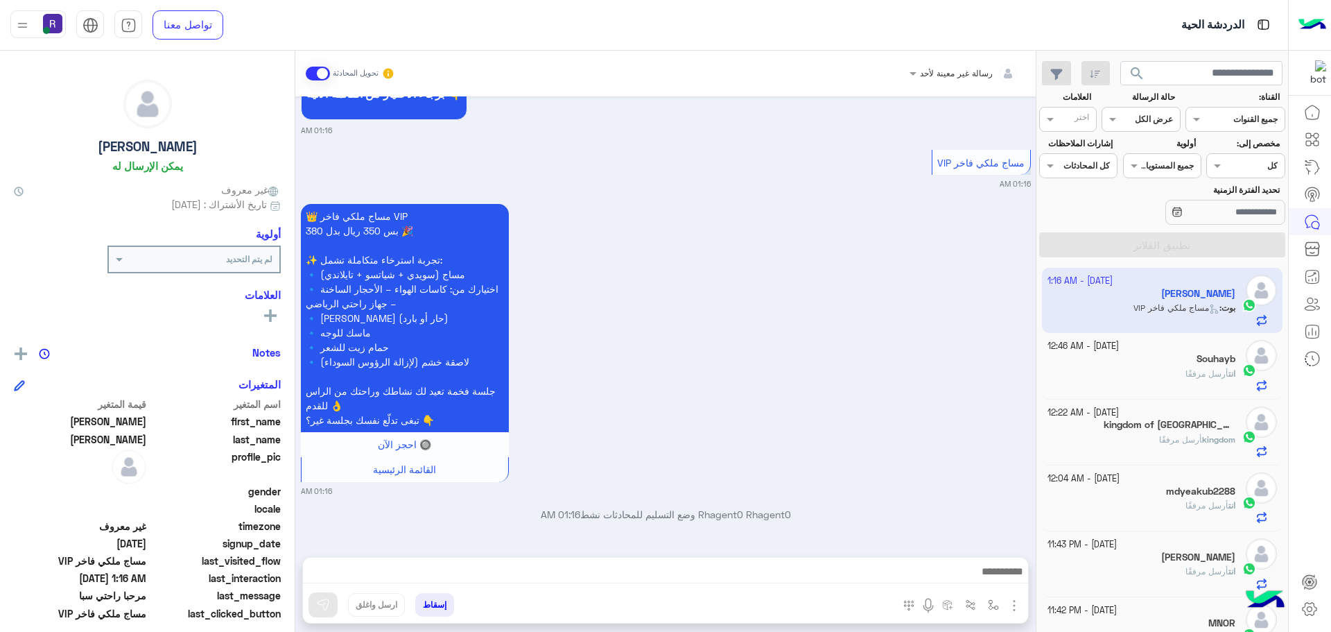
click at [1014, 606] on img "button" at bounding box center [1014, 605] width 17 height 17
click at [982, 580] on span "الصور" at bounding box center [988, 575] width 26 height 16
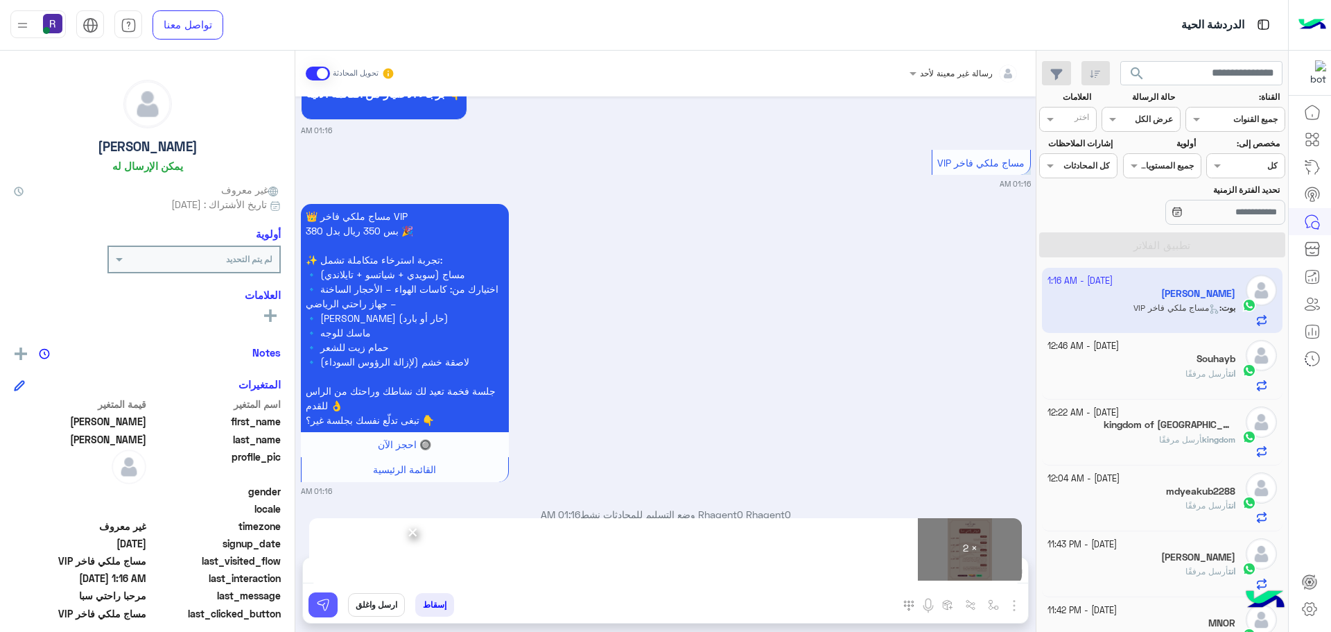
click at [321, 612] on button at bounding box center [323, 604] width 29 height 25
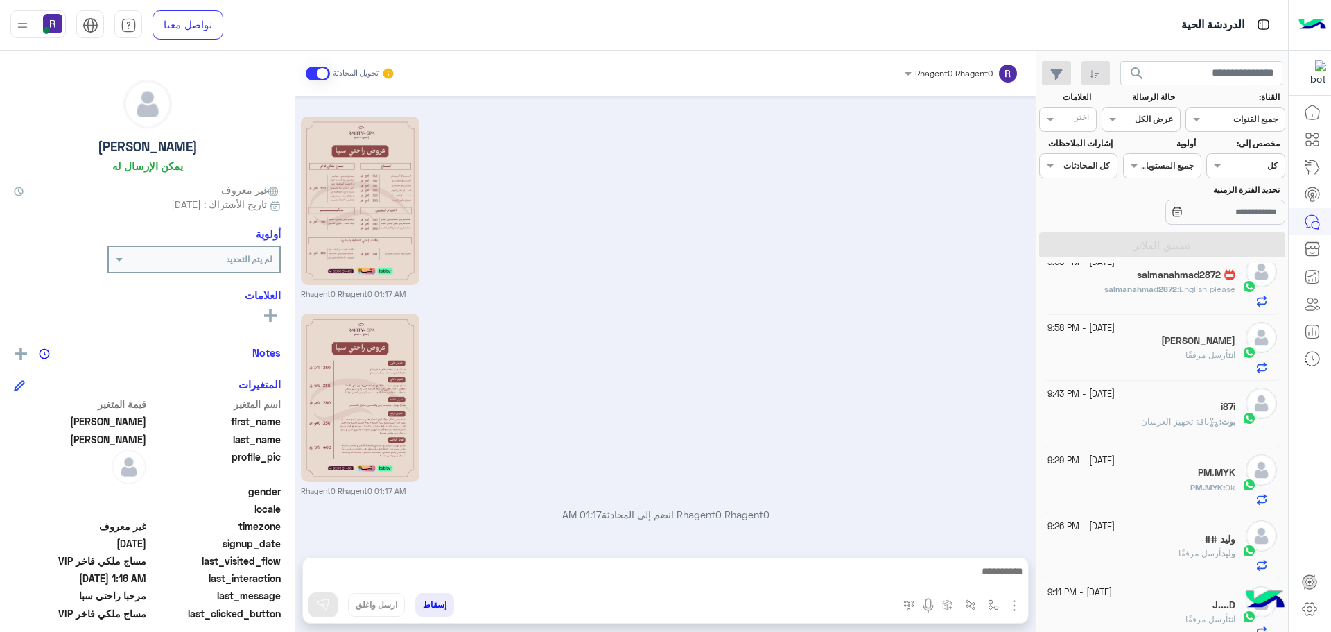
scroll to position [0, 0]
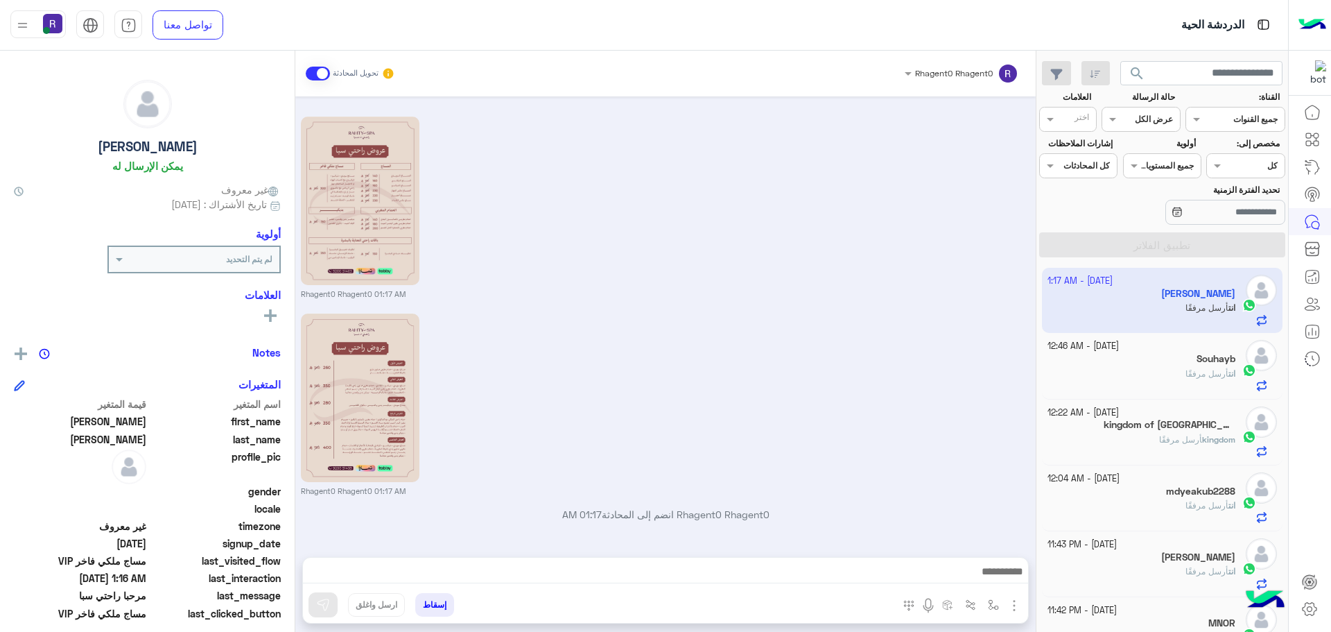
click at [980, 303] on div "Oct 8, 2025 مرحبا راحتي سبا 01:15 AM أهلاً محمد 👋 شكرًا لتواصلك مع ركن راحتي! و…" at bounding box center [665, 319] width 740 height 447
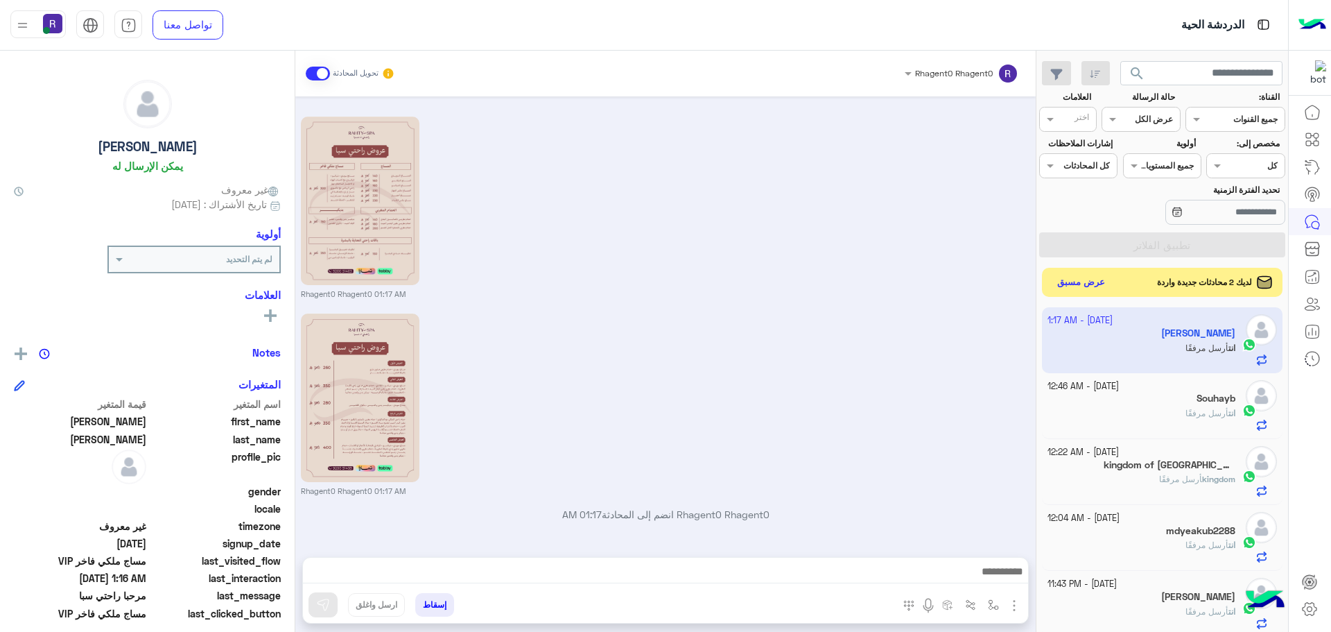
click at [1055, 279] on button "عرض مسبق" at bounding box center [1081, 282] width 58 height 19
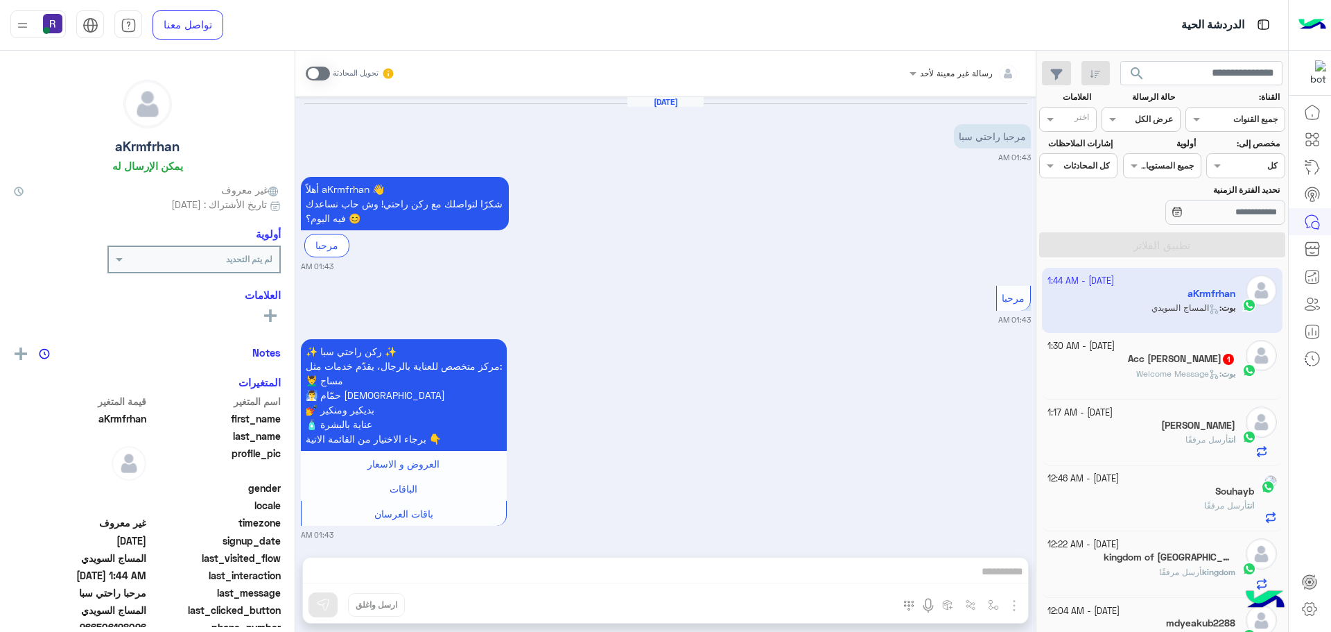
scroll to position [792, 0]
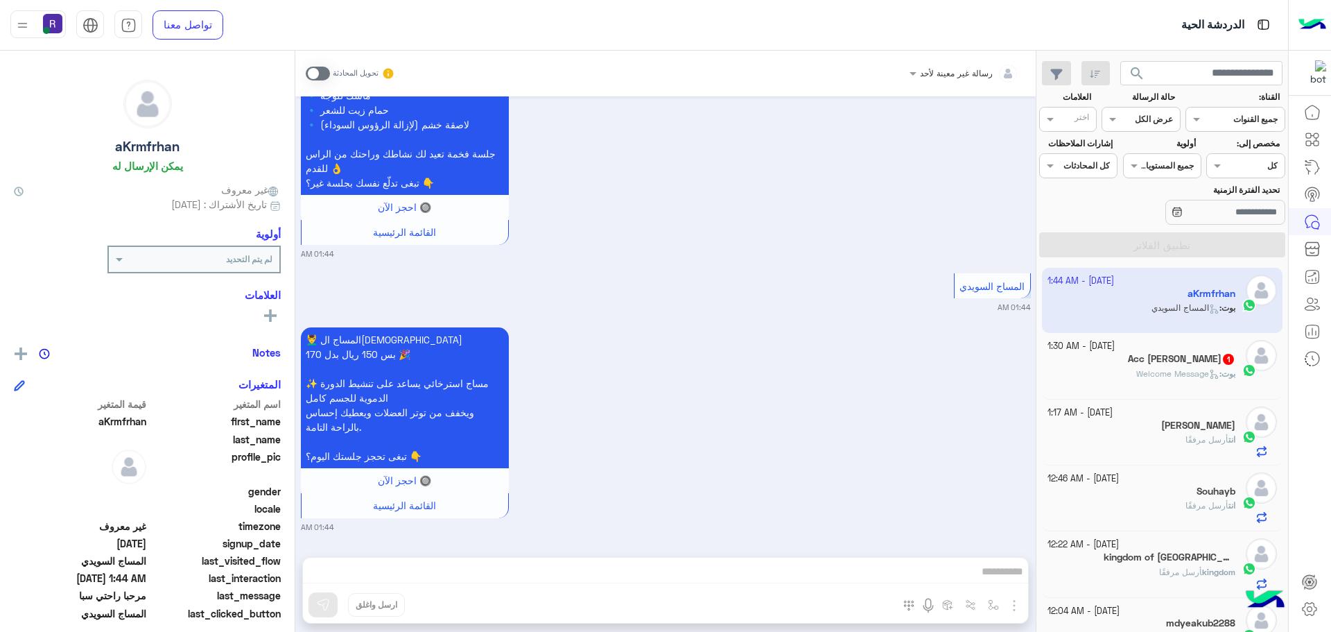
click at [318, 74] on span at bounding box center [318, 74] width 24 height 14
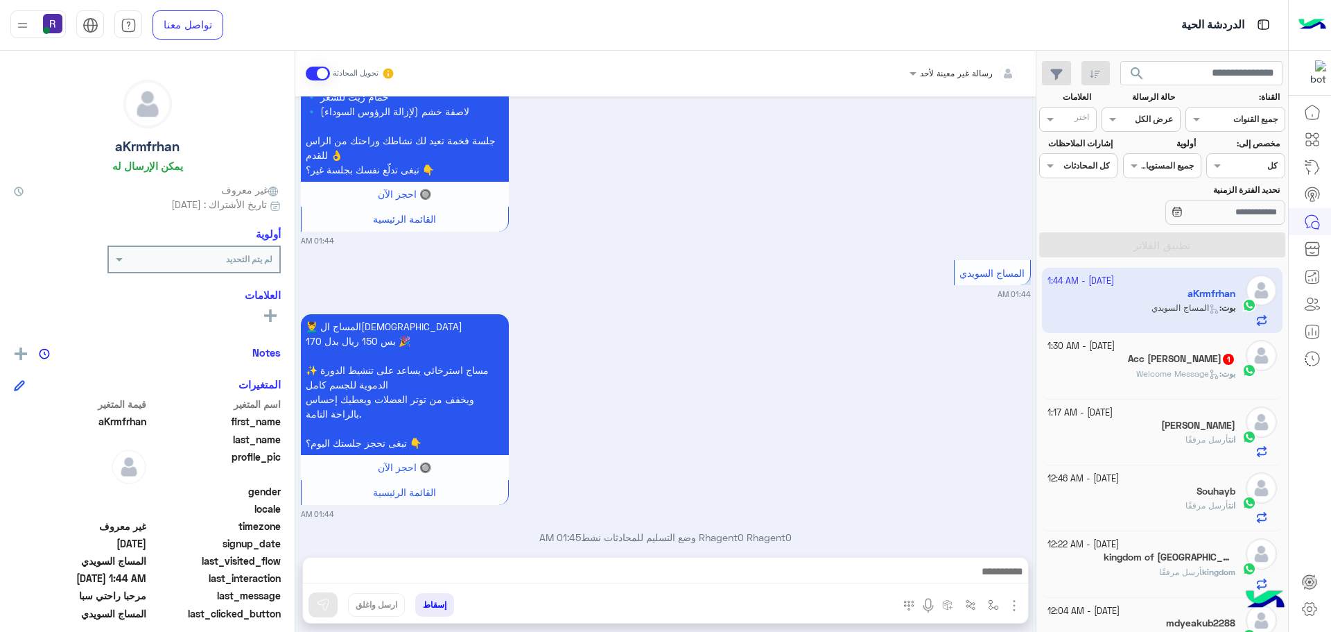
scroll to position [828, 0]
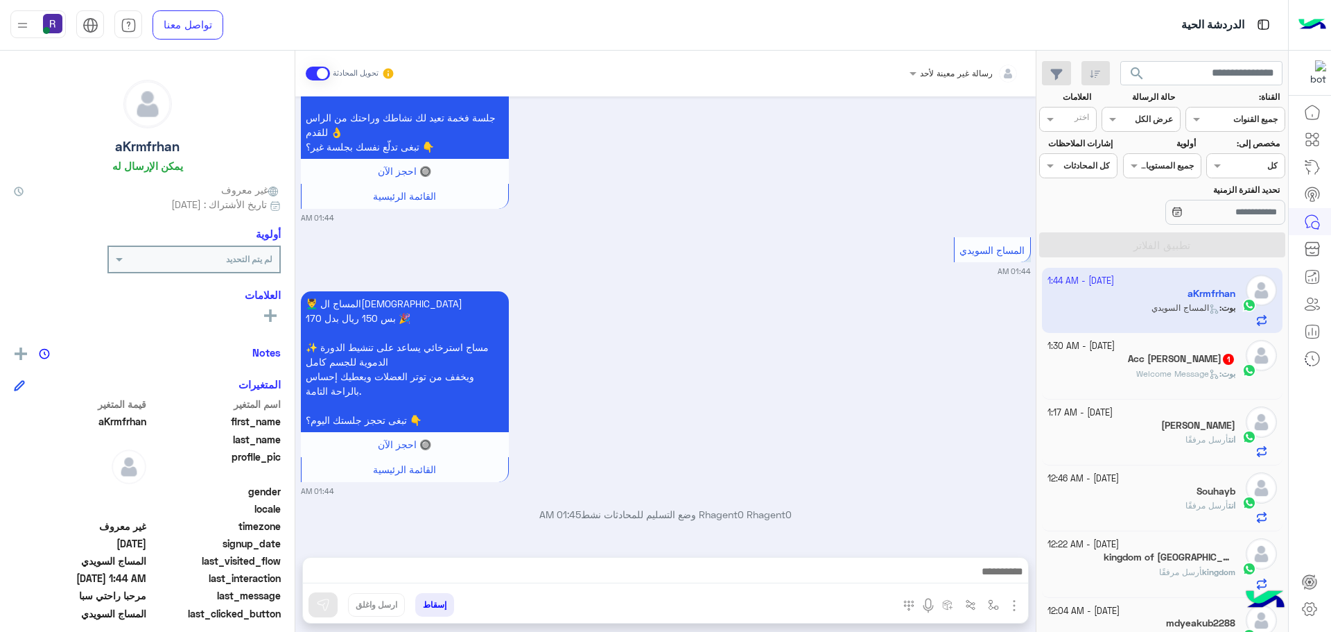
click at [1016, 605] on img "button" at bounding box center [1014, 605] width 17 height 17
click at [984, 583] on button "الصور" at bounding box center [993, 575] width 59 height 28
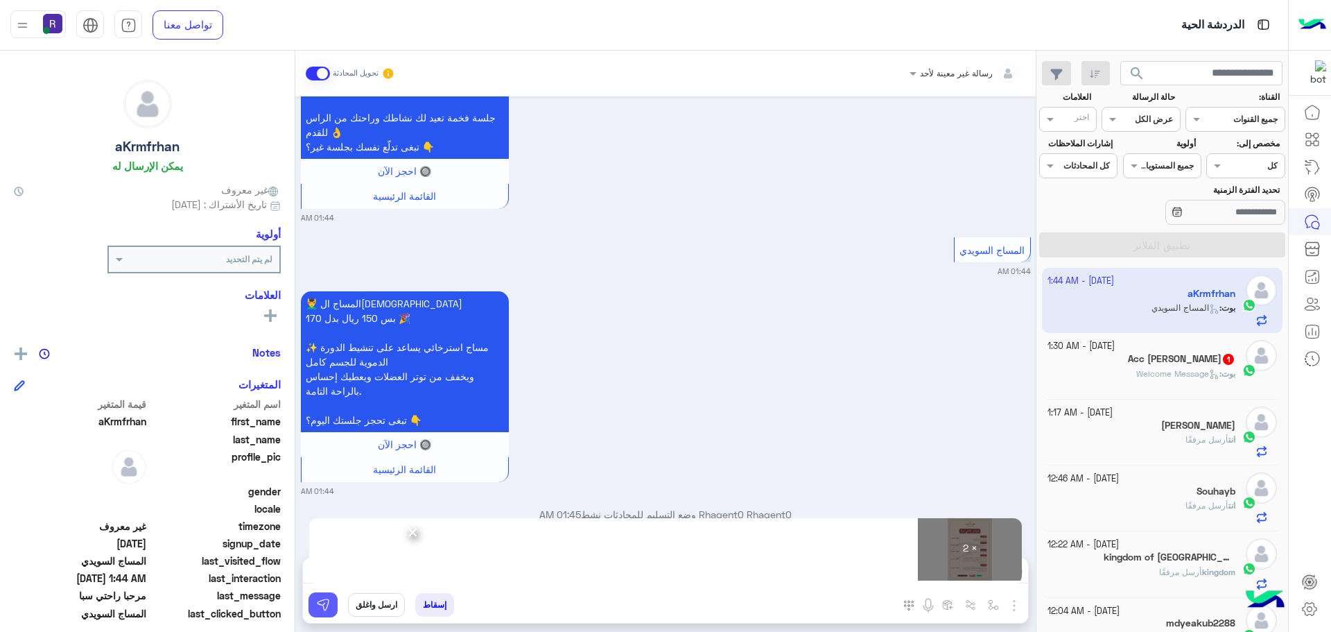
click at [324, 602] on img at bounding box center [323, 605] width 14 height 14
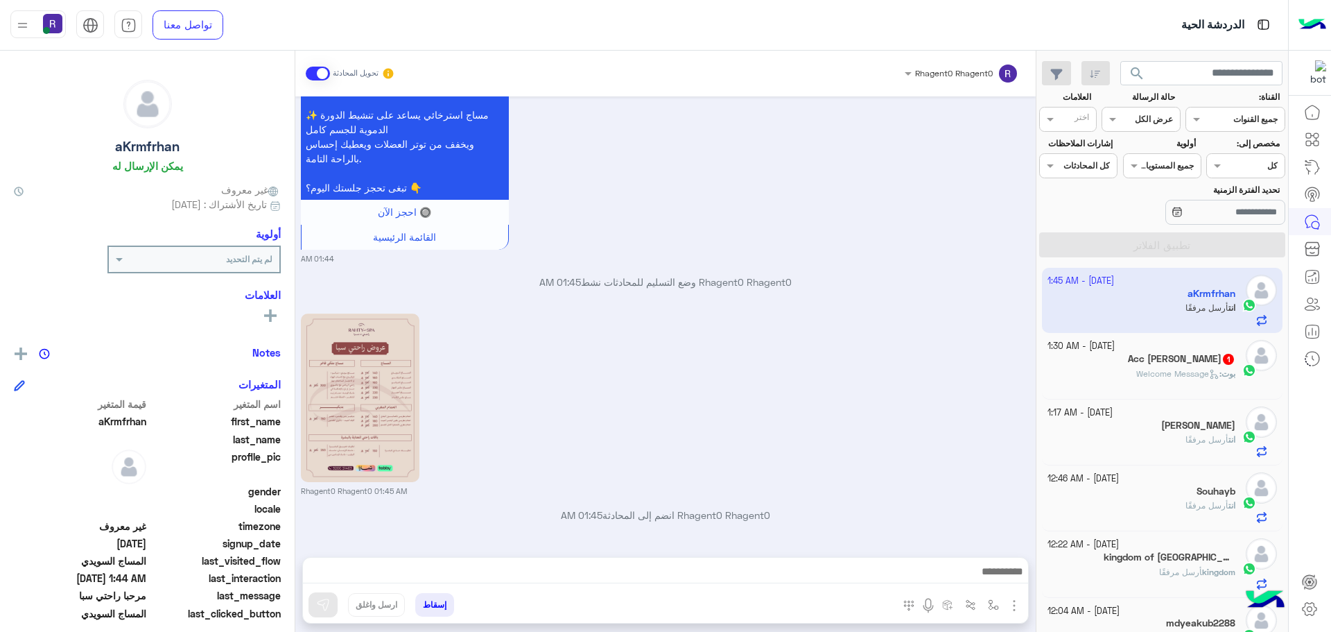
scroll to position [1258, 0]
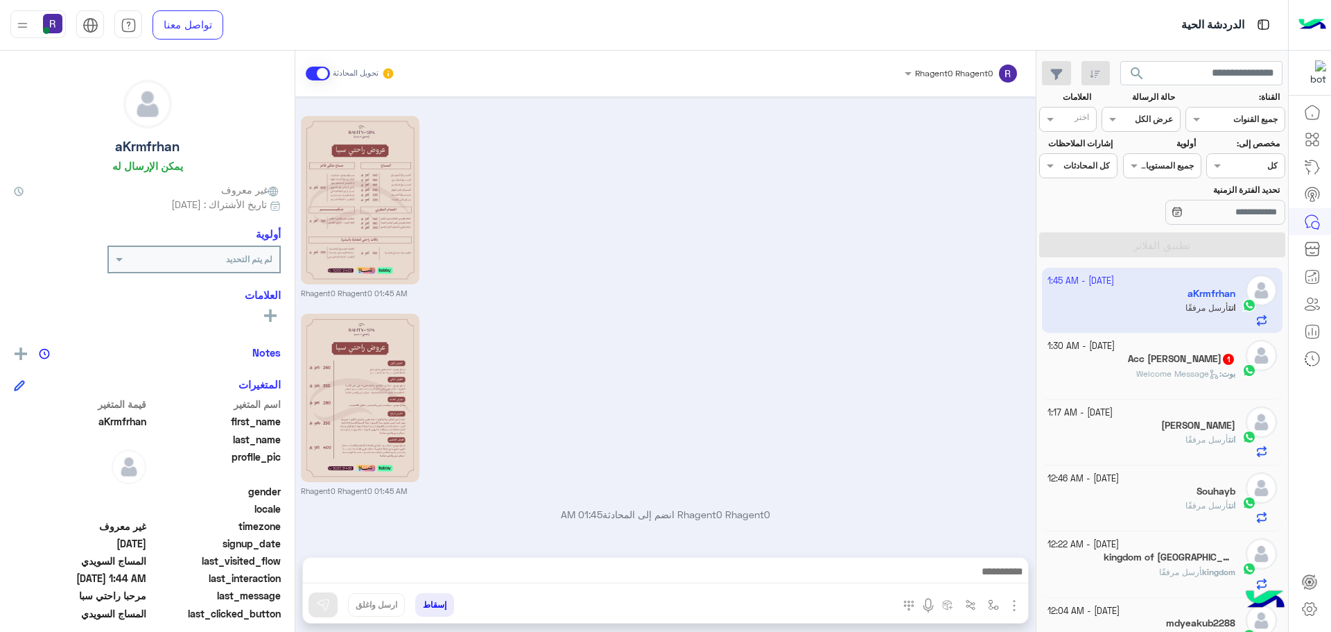
click at [1164, 387] on div "بوت : Welcome Message" at bounding box center [1142, 379] width 189 height 24
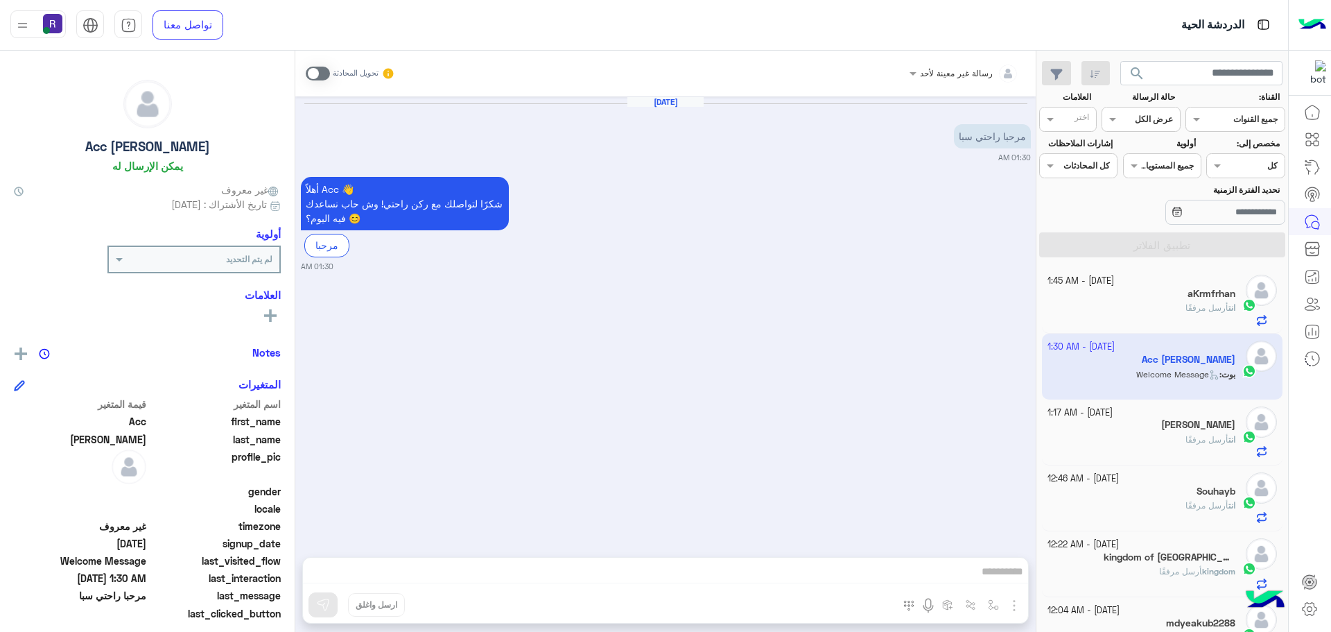
click at [308, 72] on span at bounding box center [318, 74] width 24 height 14
click at [1011, 602] on img "button" at bounding box center [1014, 605] width 17 height 17
click at [992, 574] on span "الصور" at bounding box center [988, 575] width 26 height 16
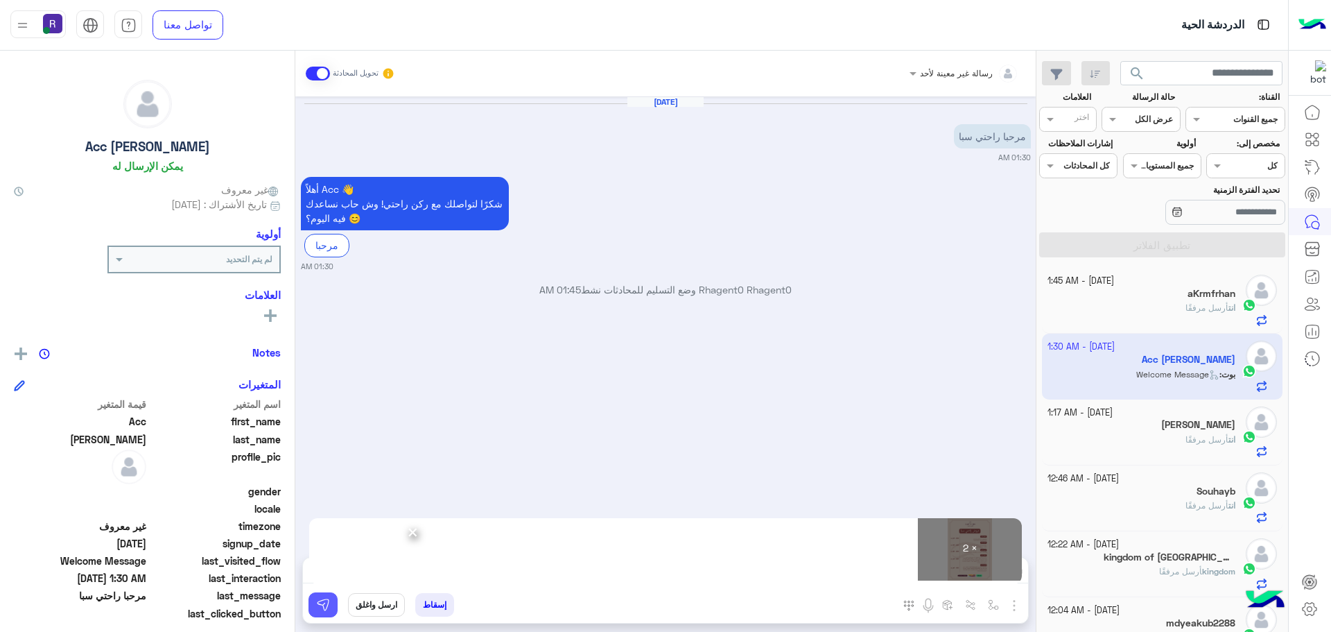
click at [331, 605] on button at bounding box center [323, 604] width 29 height 25
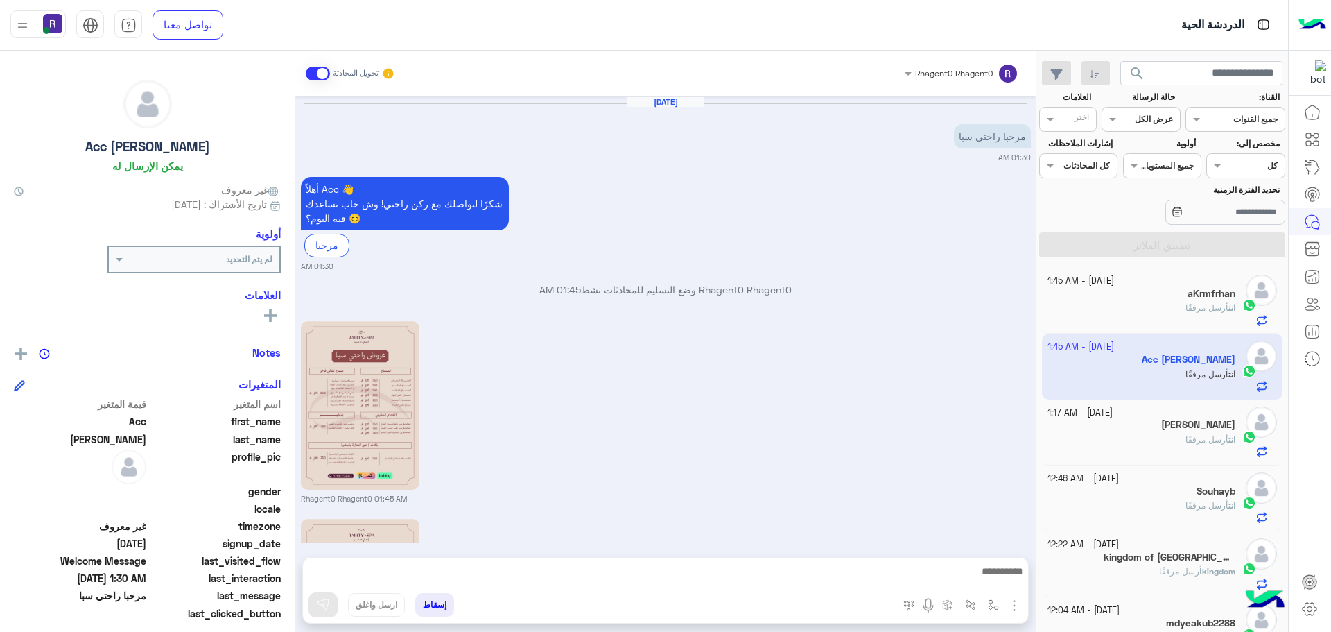
scroll to position [241, 0]
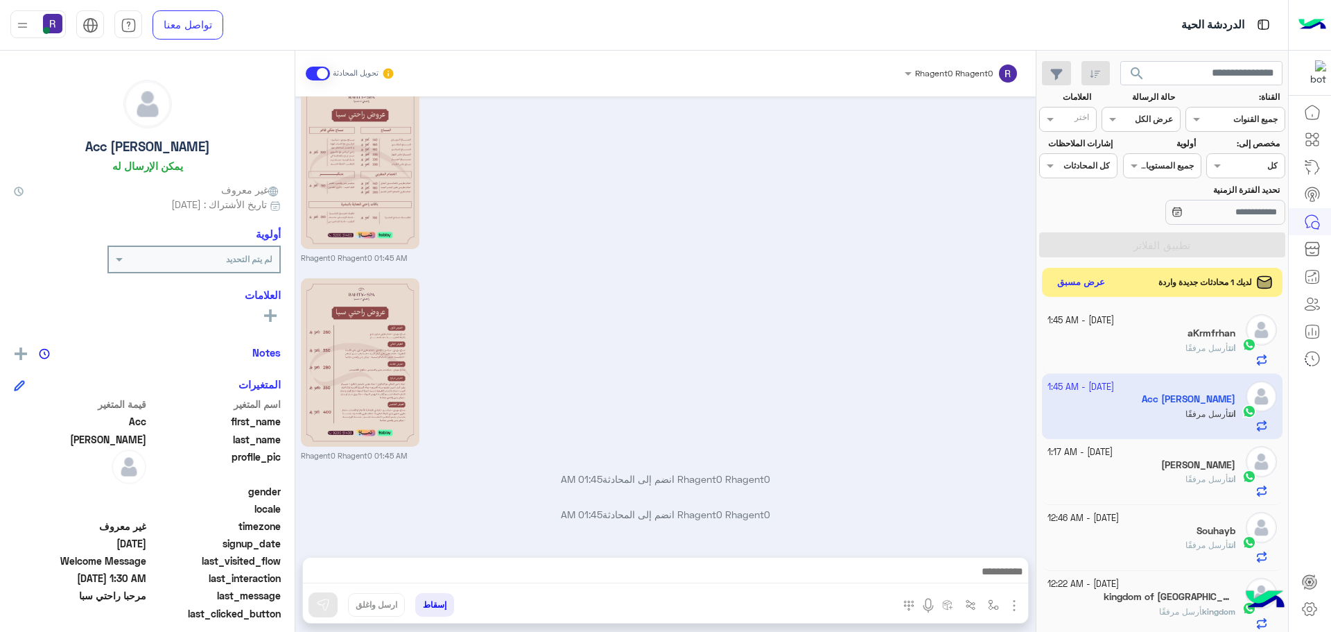
click at [1096, 281] on button "عرض مسبق" at bounding box center [1081, 282] width 58 height 19
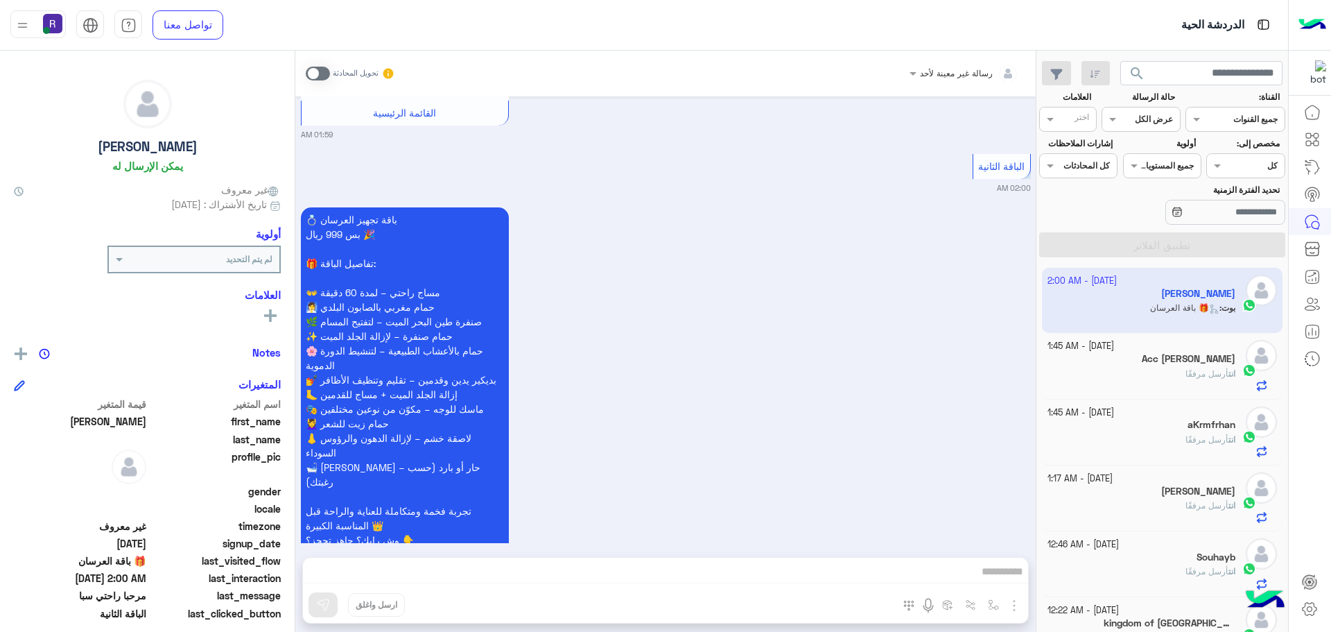
scroll to position [1464, 0]
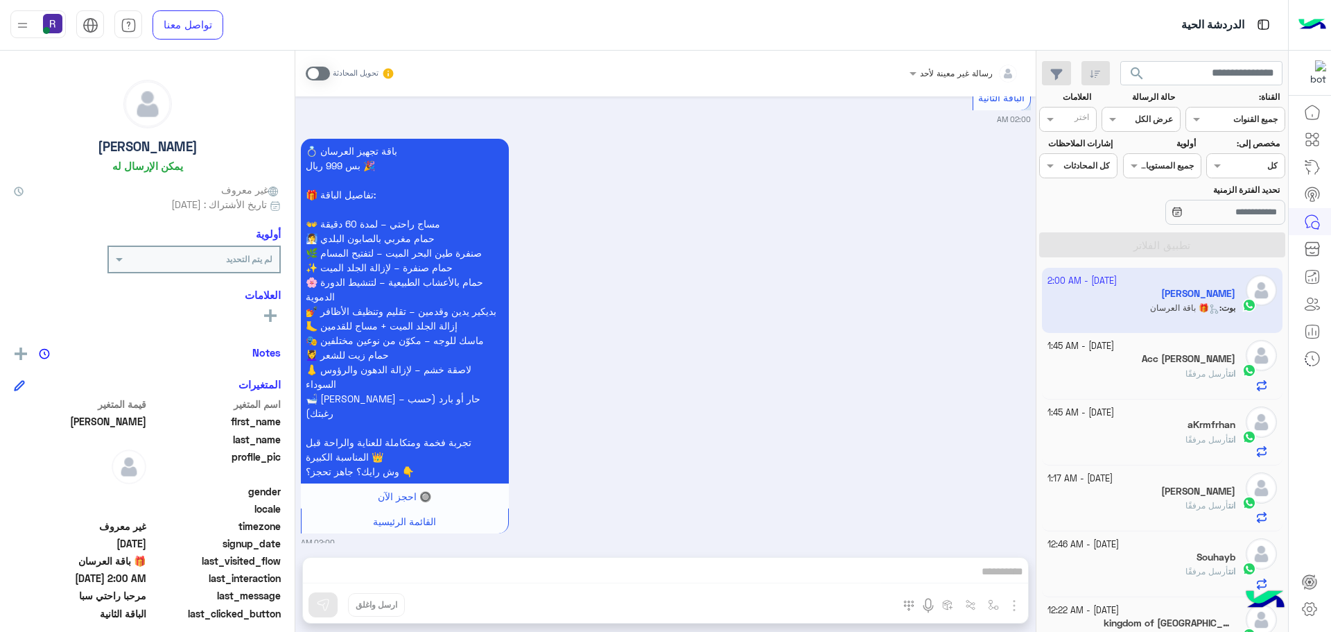
click at [318, 73] on span at bounding box center [318, 74] width 24 height 14
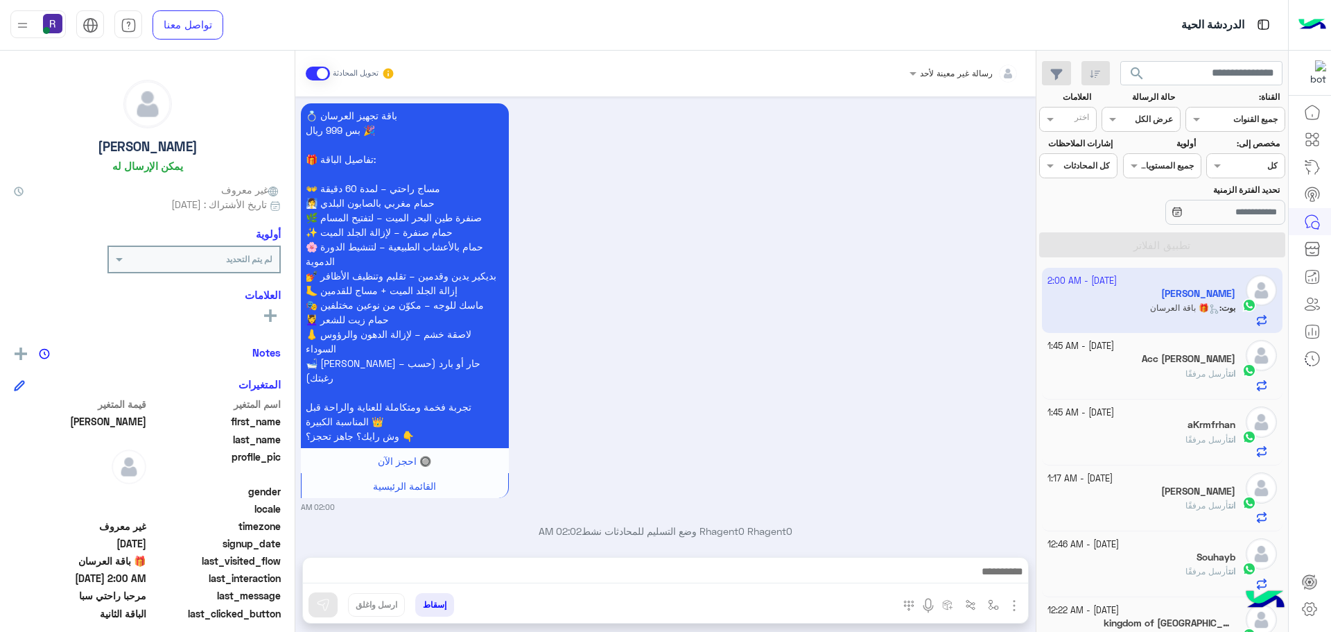
click at [1015, 605] on img "button" at bounding box center [1014, 605] width 17 height 17
click at [997, 575] on span "الصور" at bounding box center [988, 575] width 26 height 16
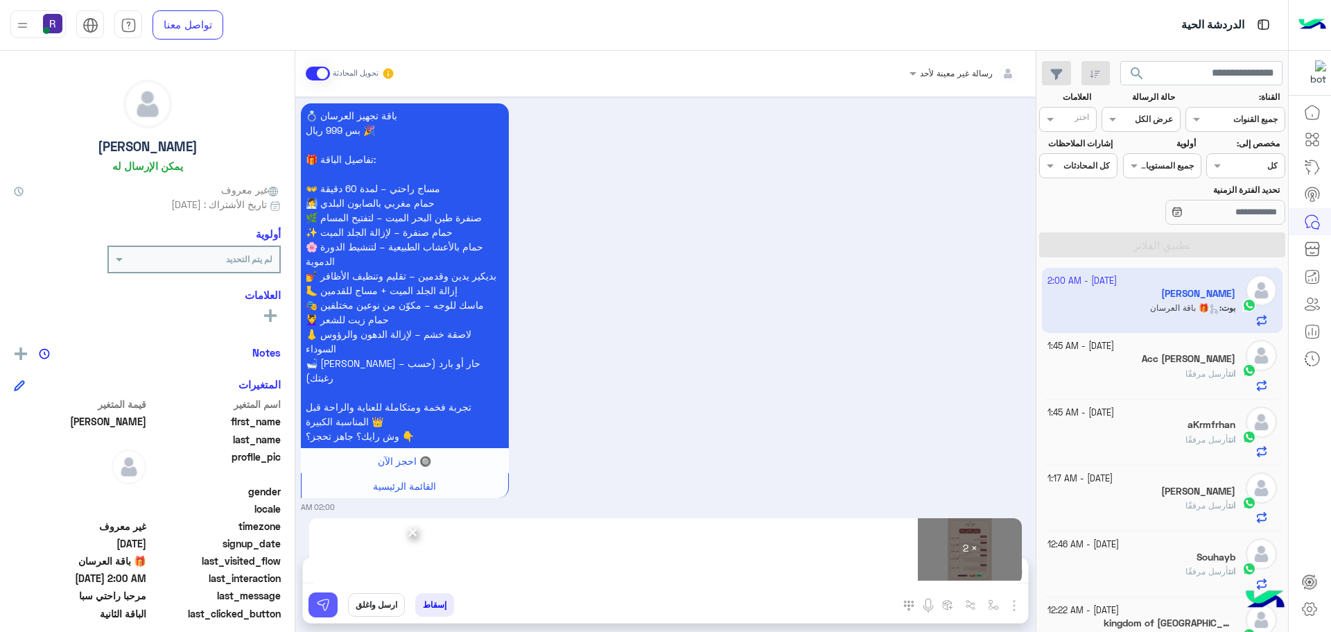
click at [316, 608] on img at bounding box center [323, 605] width 14 height 14
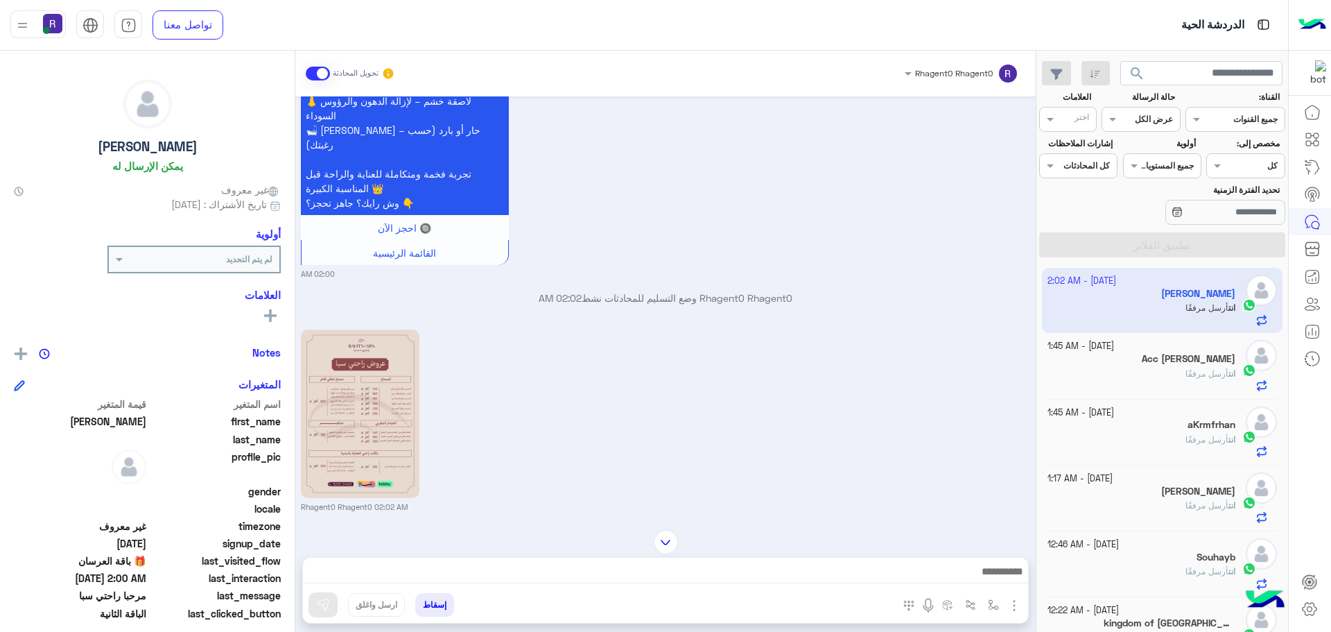
scroll to position [1930, 0]
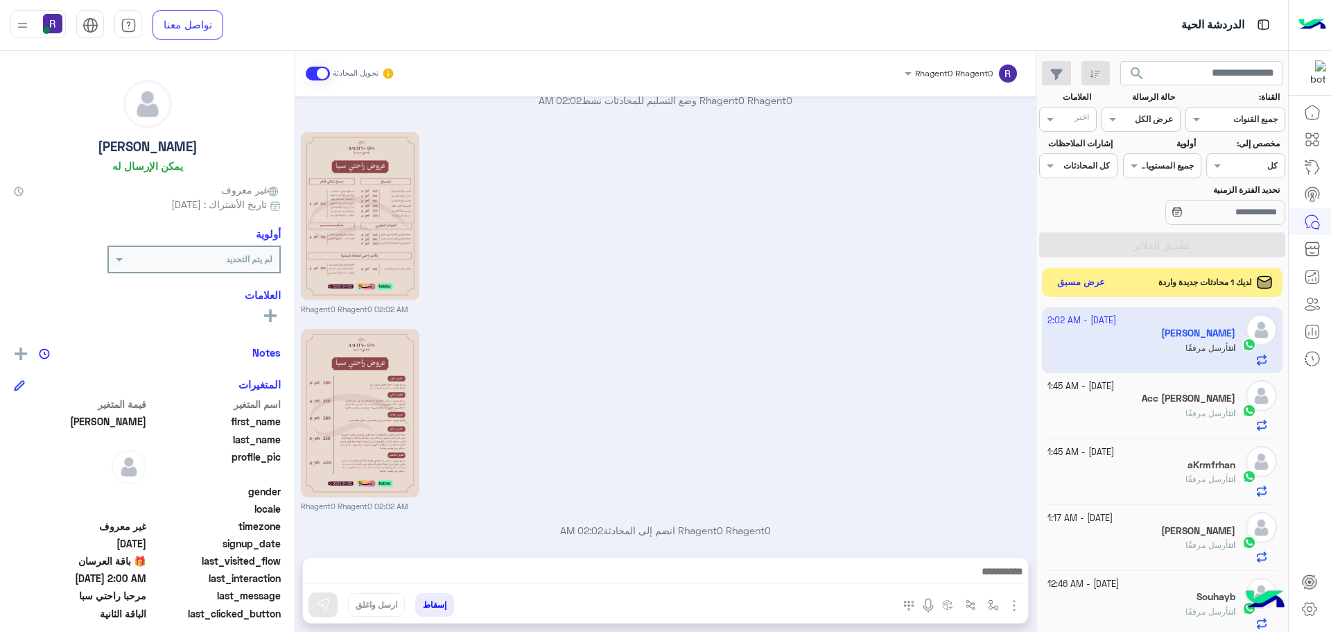
click at [1073, 286] on button "عرض مسبق" at bounding box center [1081, 282] width 58 height 19
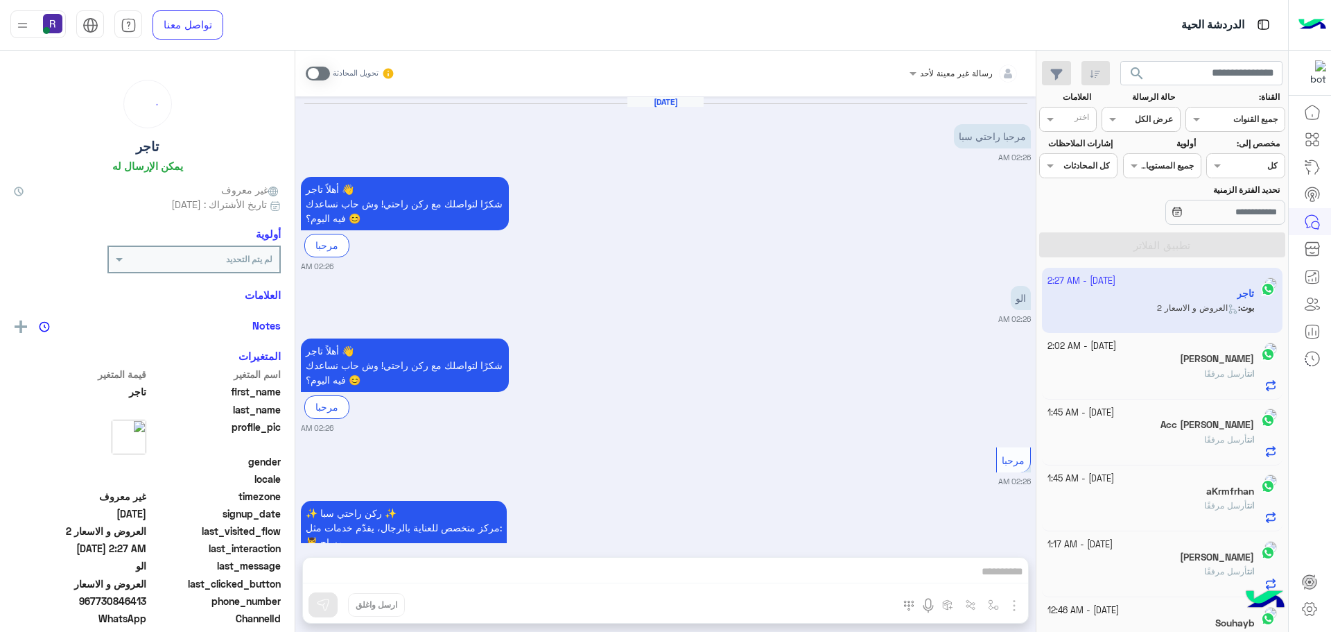
scroll to position [589, 0]
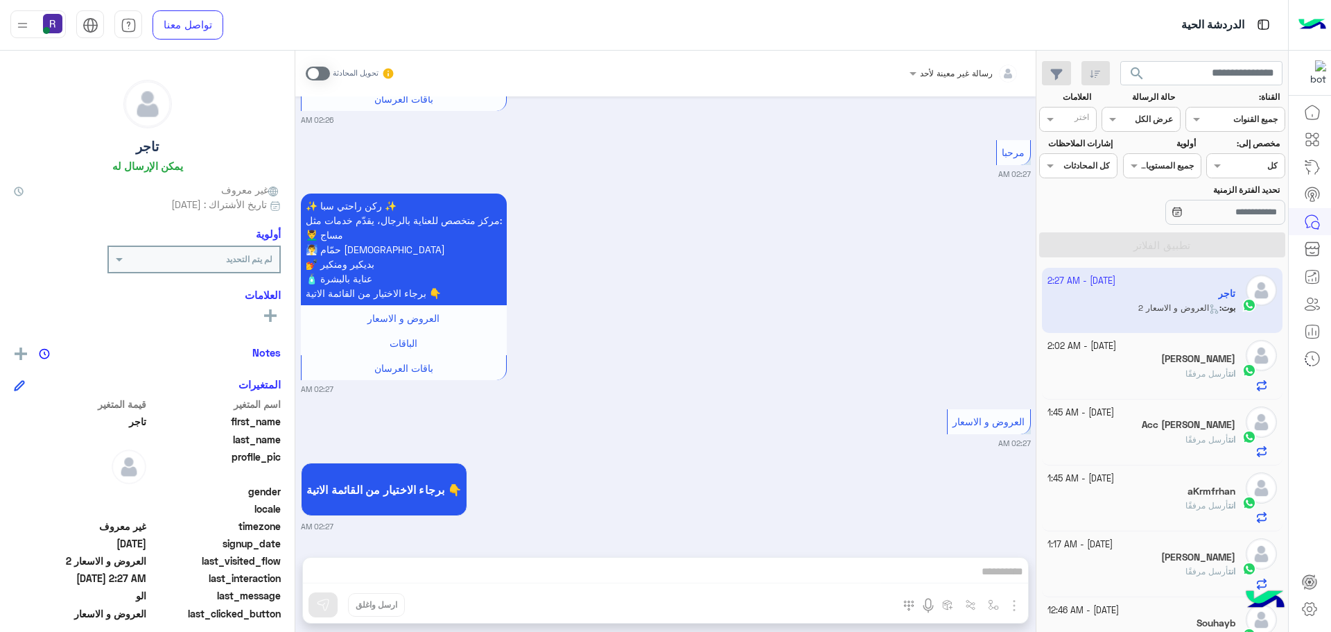
click at [320, 74] on span at bounding box center [318, 74] width 24 height 14
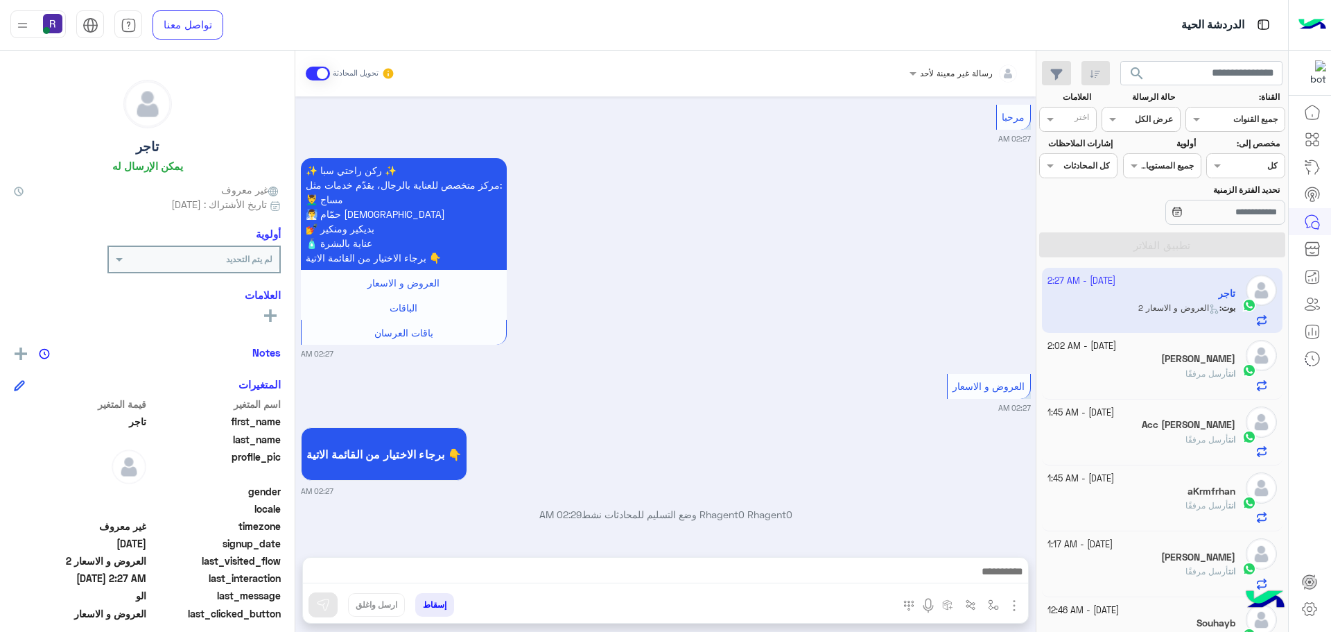
click at [1014, 607] on img "button" at bounding box center [1014, 605] width 17 height 17
click at [985, 572] on span "الصور" at bounding box center [988, 575] width 26 height 16
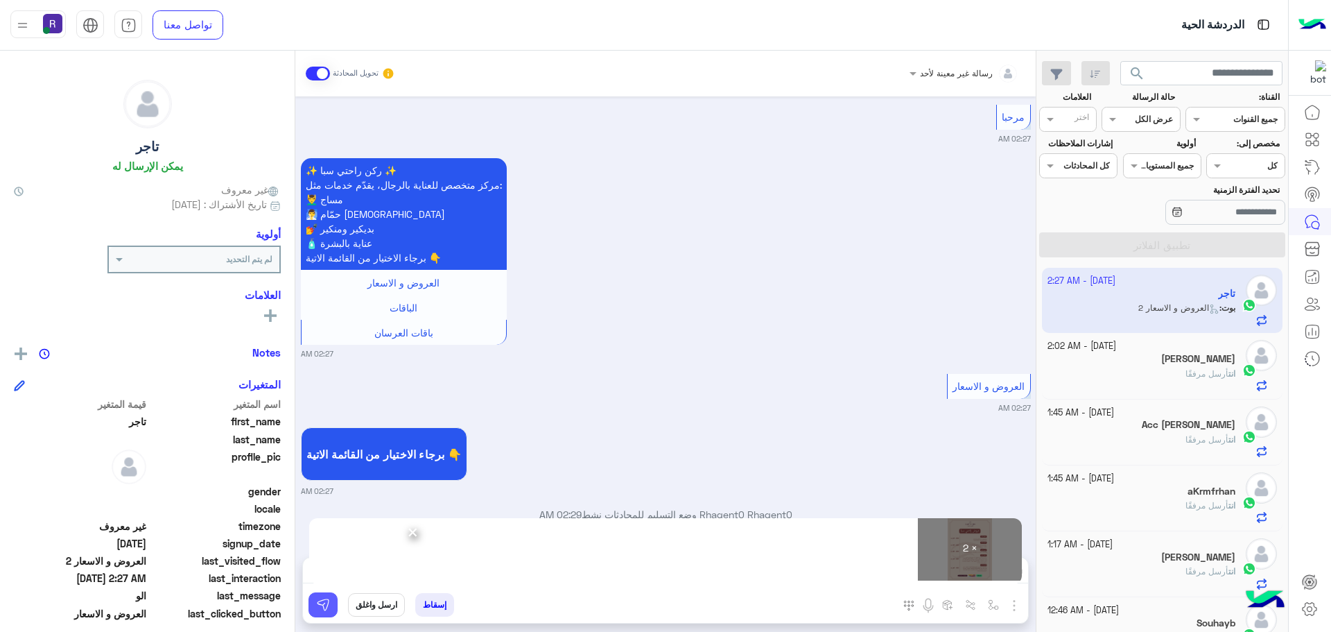
click at [312, 609] on button at bounding box center [323, 604] width 29 height 25
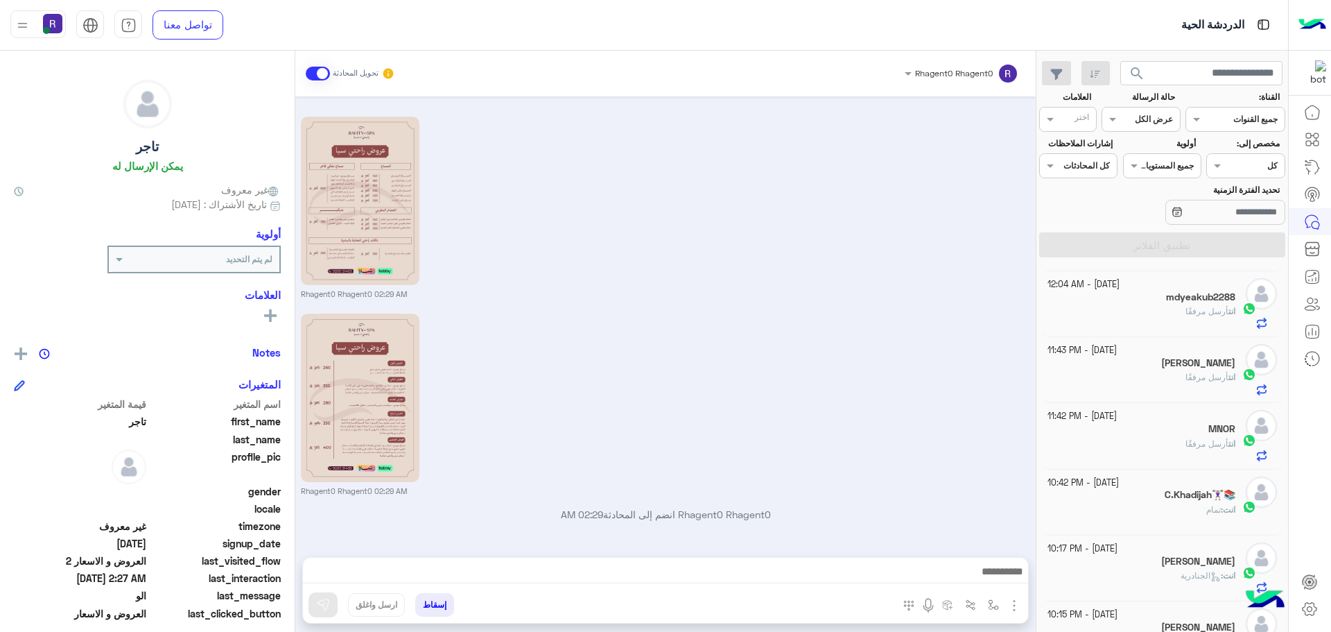
scroll to position [453, 0]
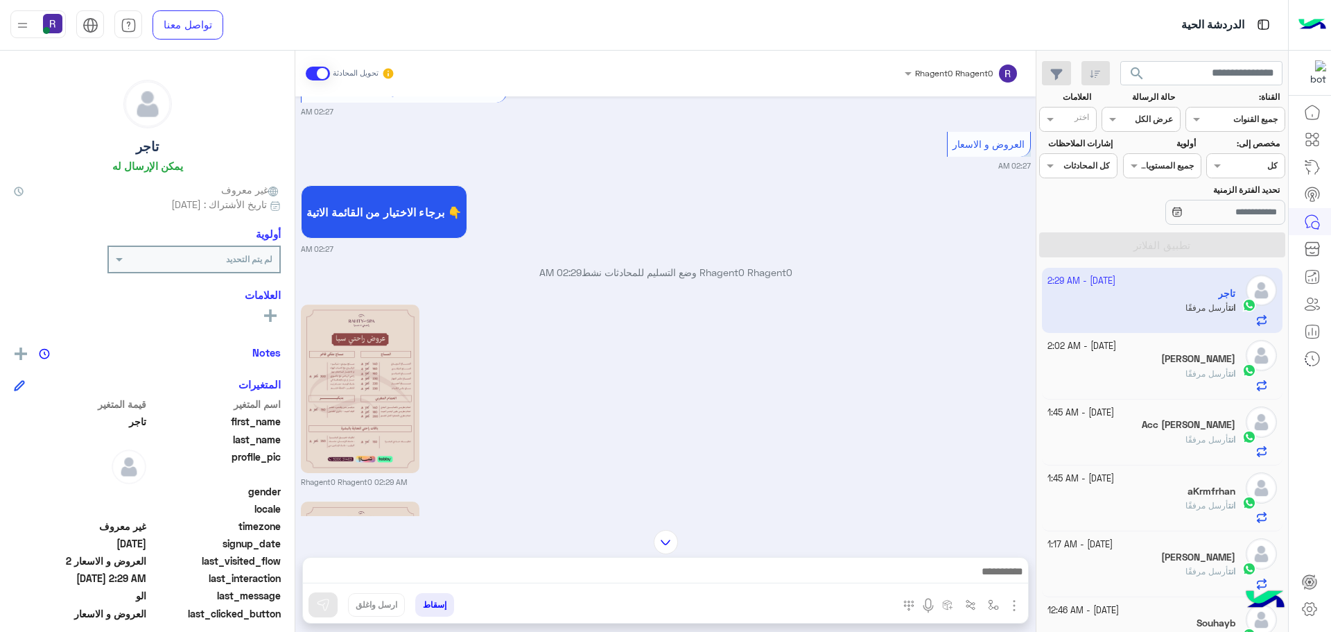
scroll to position [1055, 0]
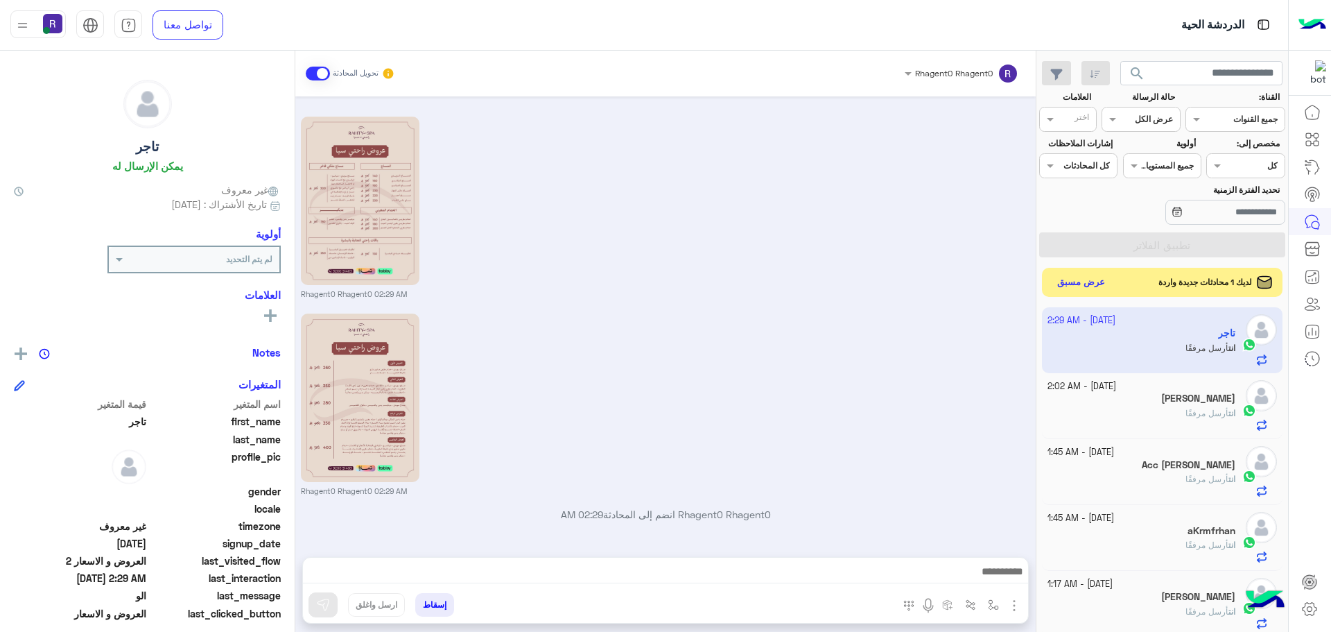
click at [1092, 286] on button "عرض مسبق" at bounding box center [1081, 282] width 58 height 19
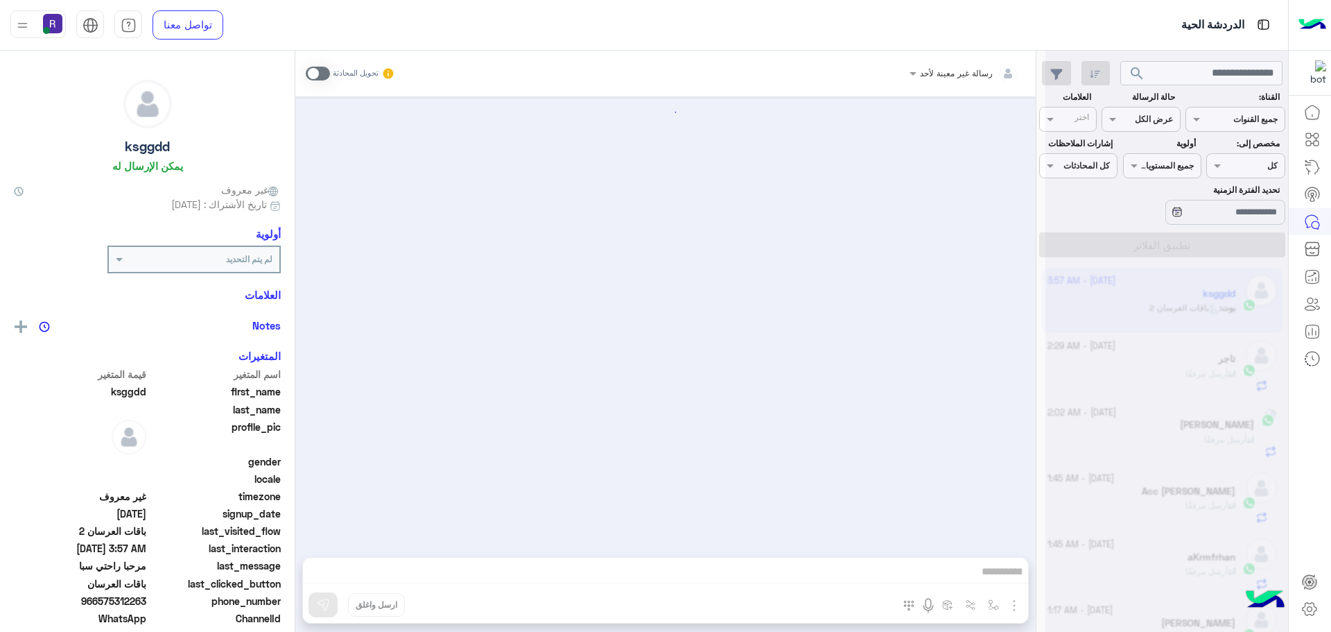
scroll to position [331, 0]
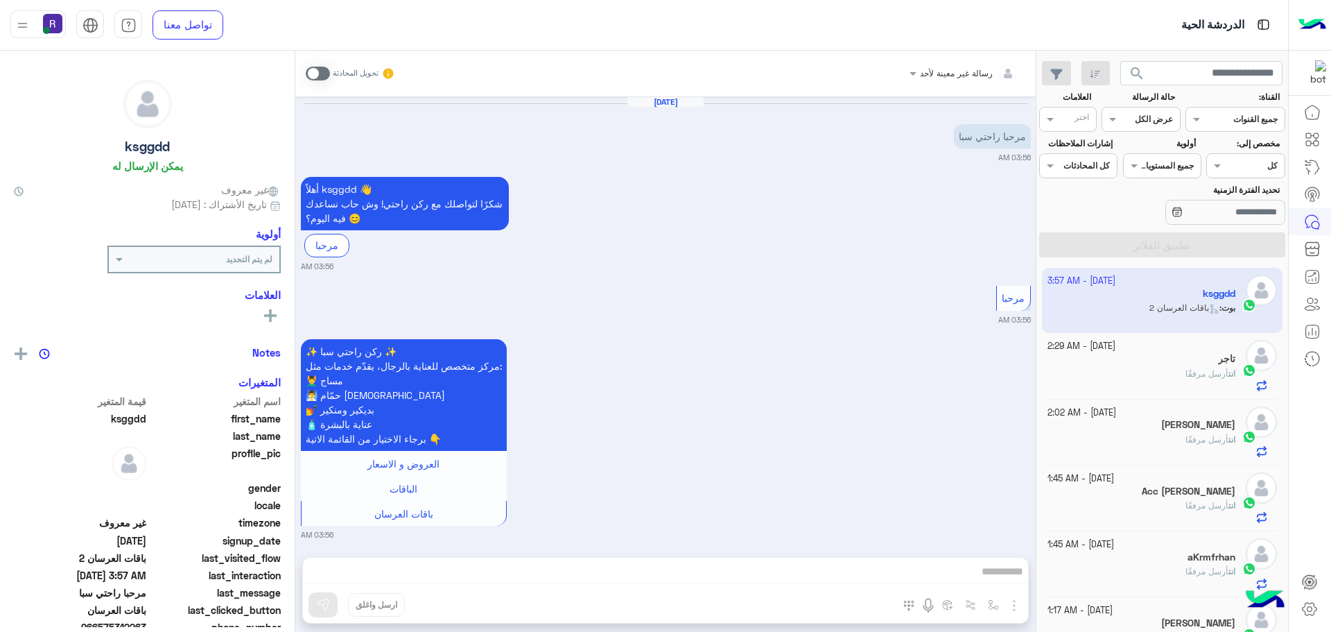
scroll to position [331, 0]
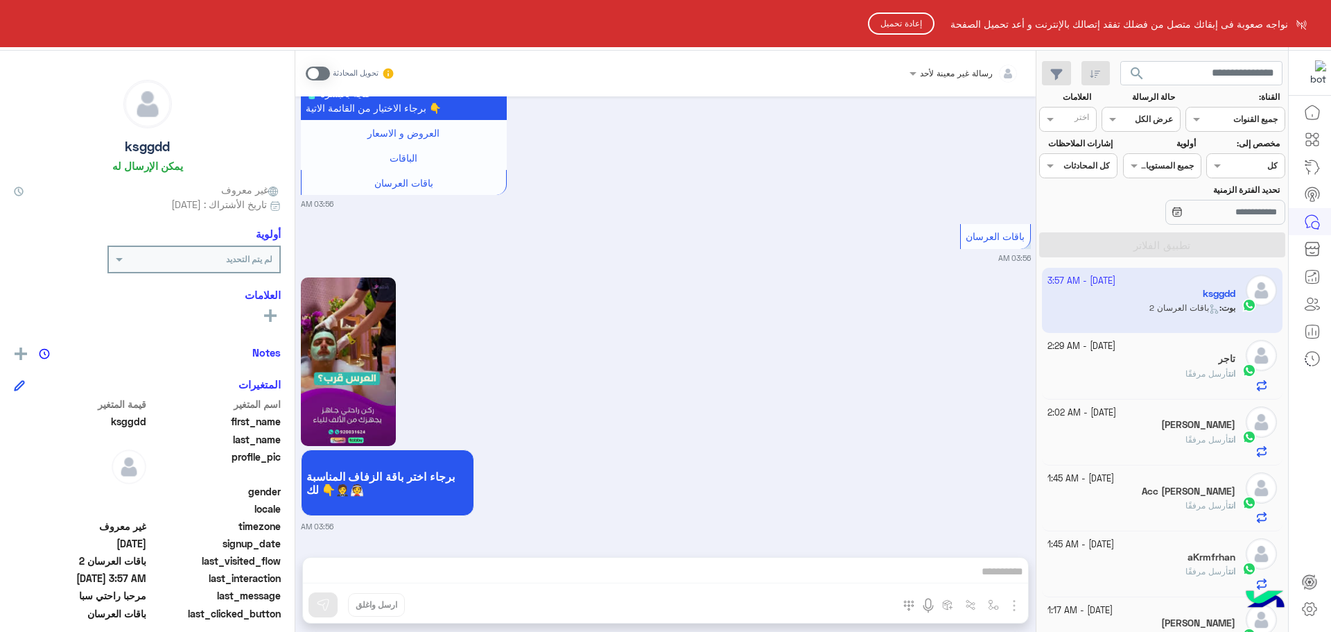
click at [894, 23] on button "إعادة تحميل" at bounding box center [901, 23] width 67 height 22
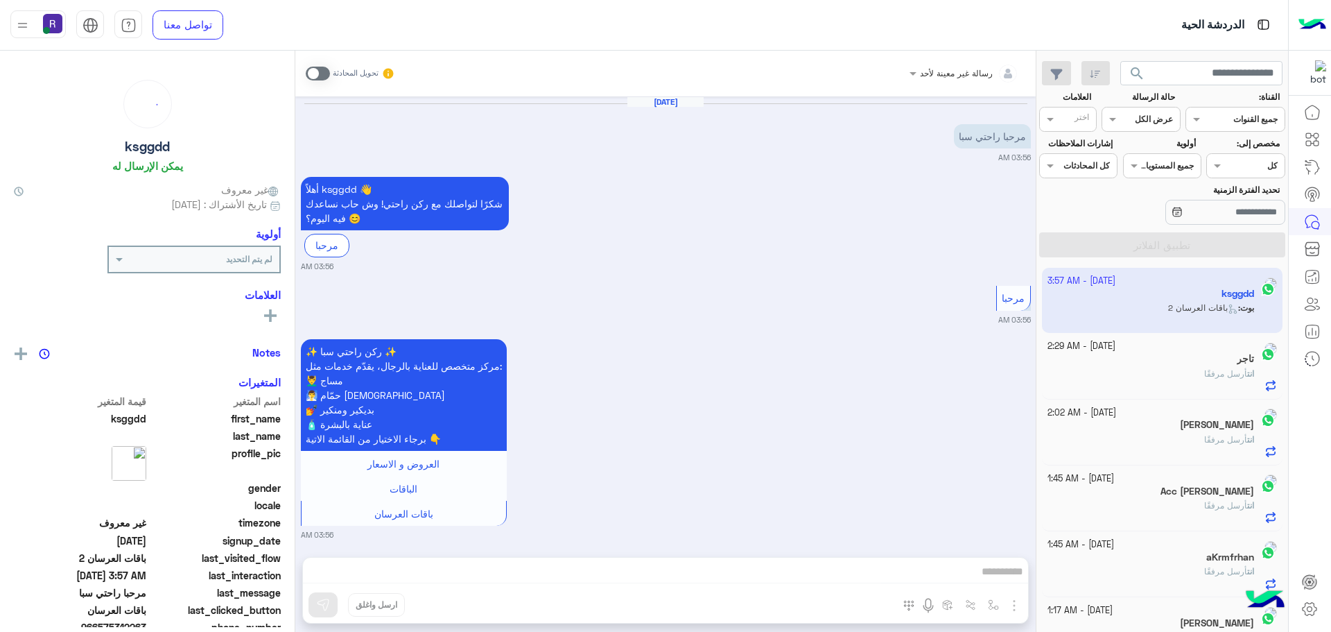
scroll to position [331, 0]
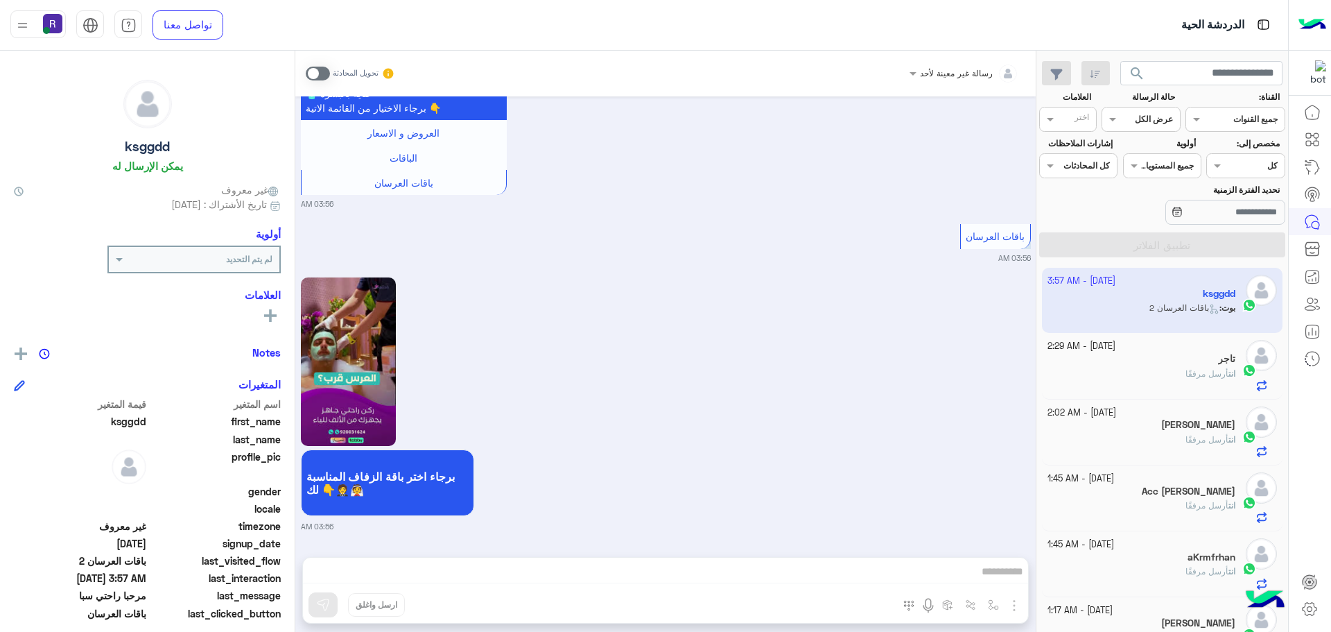
click at [1120, 379] on div "انت أرسل مرفقًا" at bounding box center [1142, 379] width 189 height 24
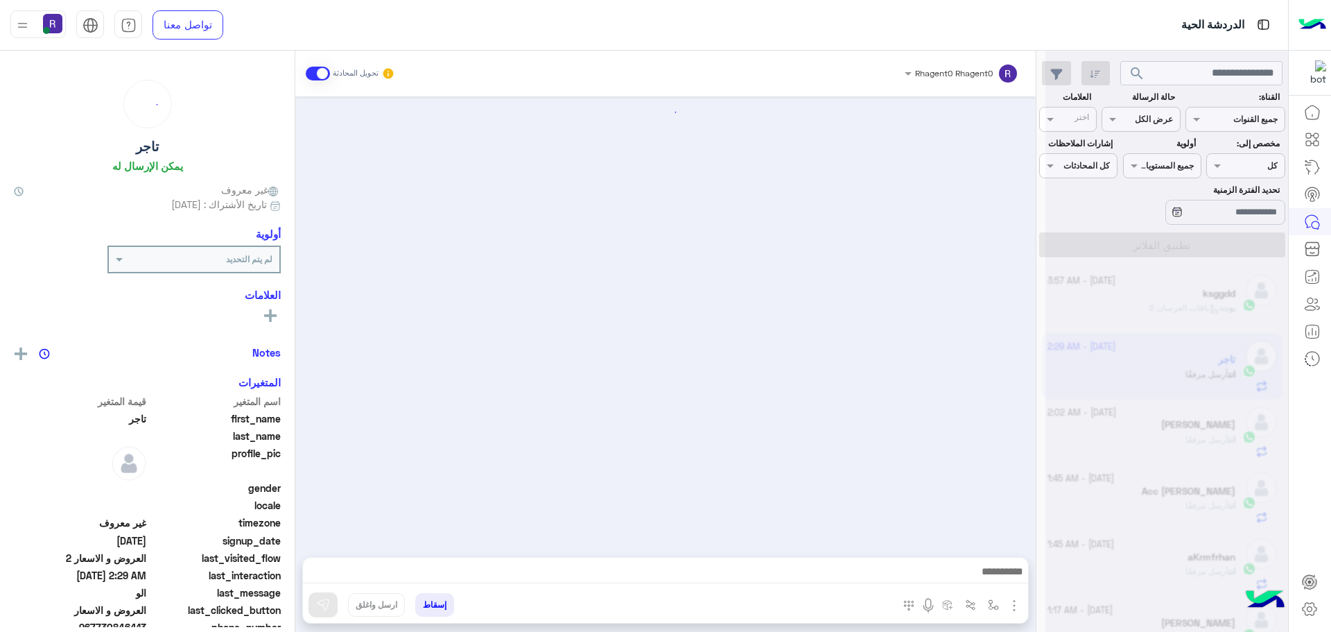
scroll to position [1055, 0]
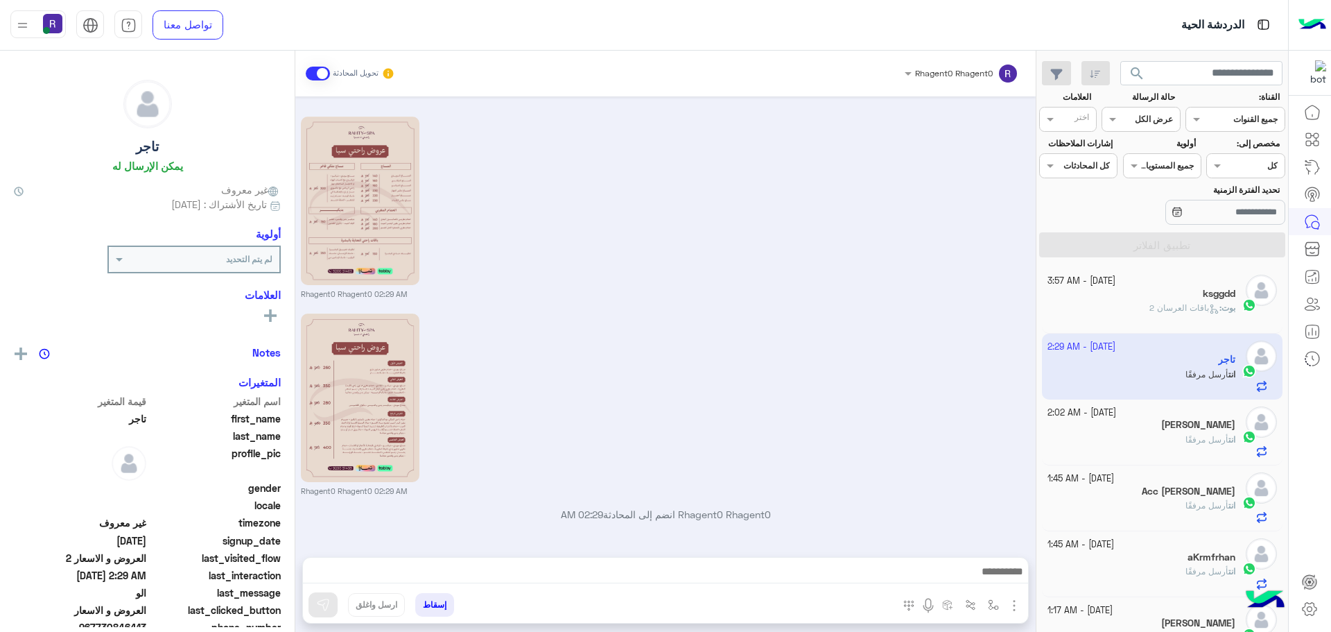
click at [1116, 410] on small "[DATE] - 2:02 AM" at bounding box center [1082, 412] width 69 height 13
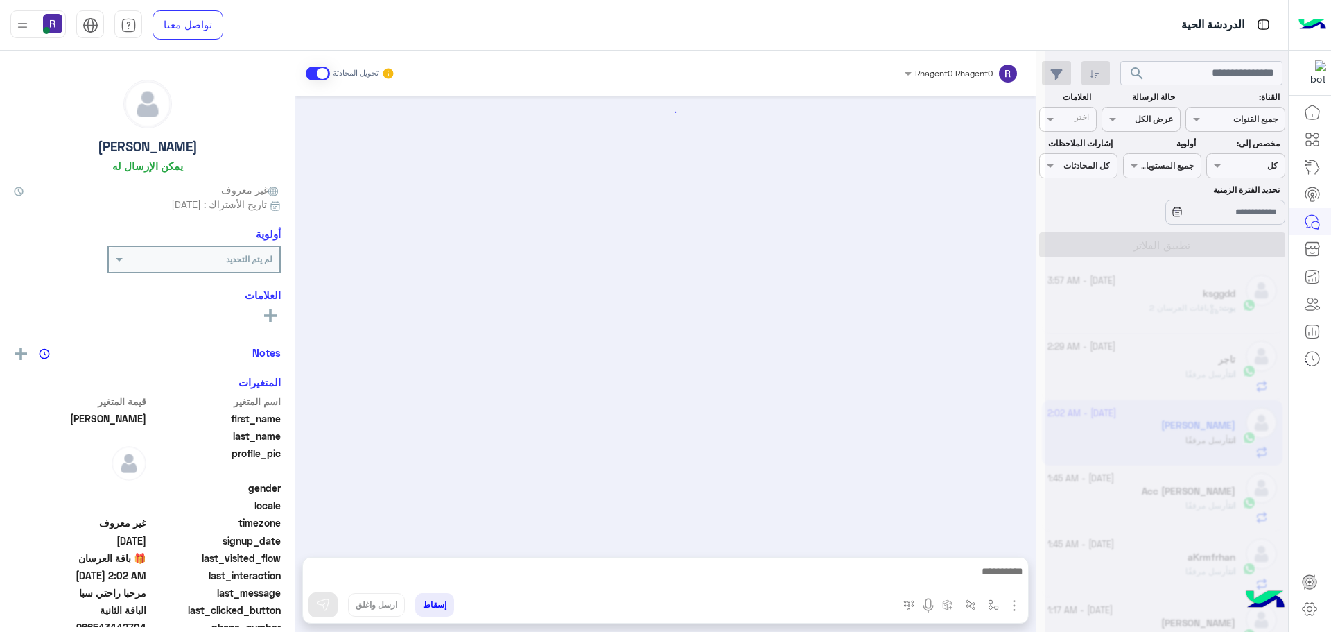
scroll to position [1930, 0]
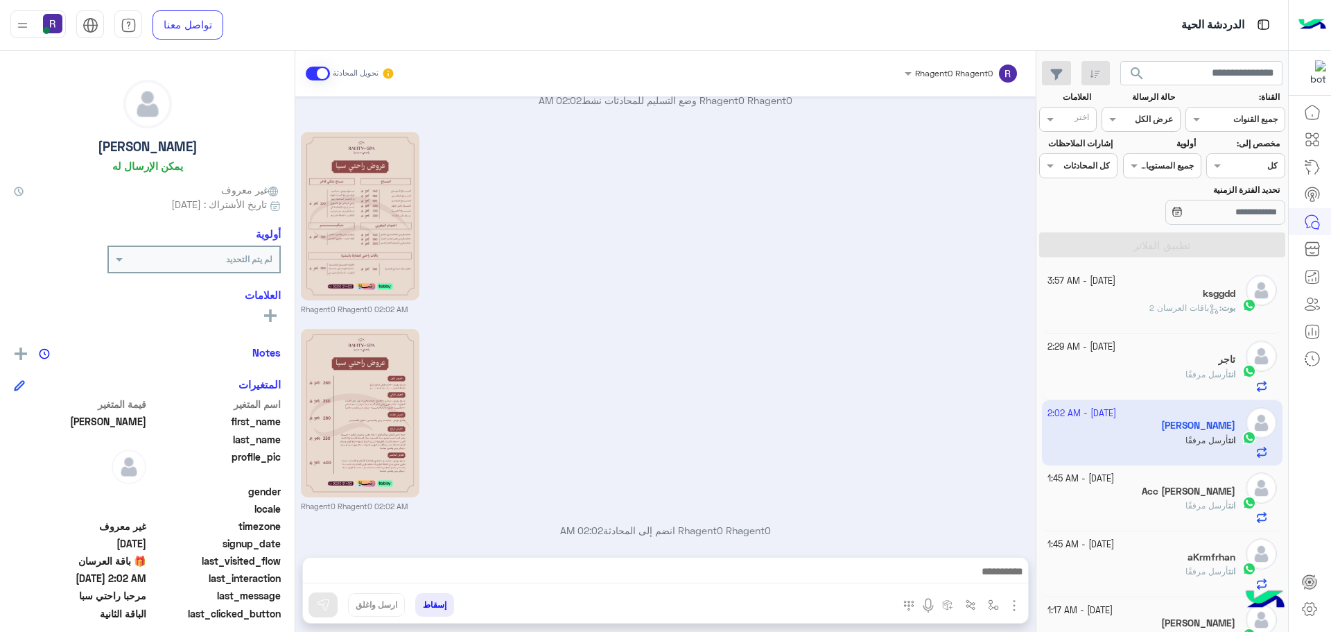
click at [1162, 275] on div "[DATE] - 3:57 AM" at bounding box center [1142, 281] width 189 height 13
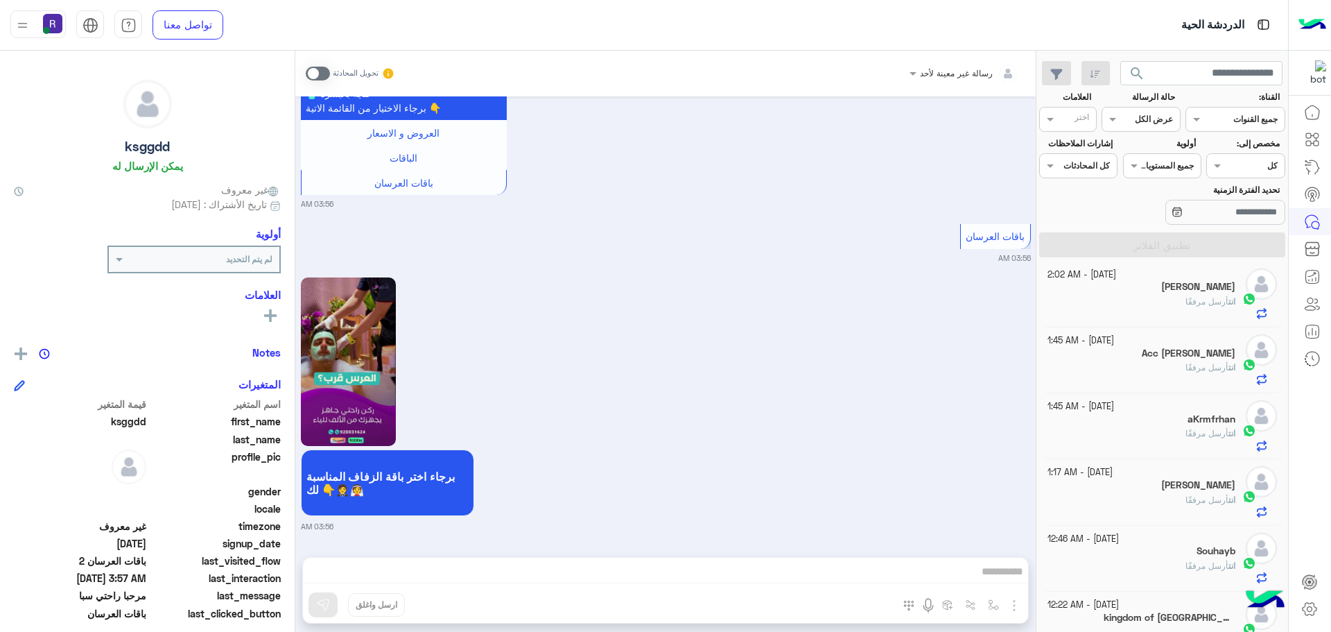
scroll to position [139, 0]
click at [1104, 456] on div "[DATE] - 1:45 AM aKrmfrhan انت أرسل مرفقًا" at bounding box center [1162, 425] width 241 height 66
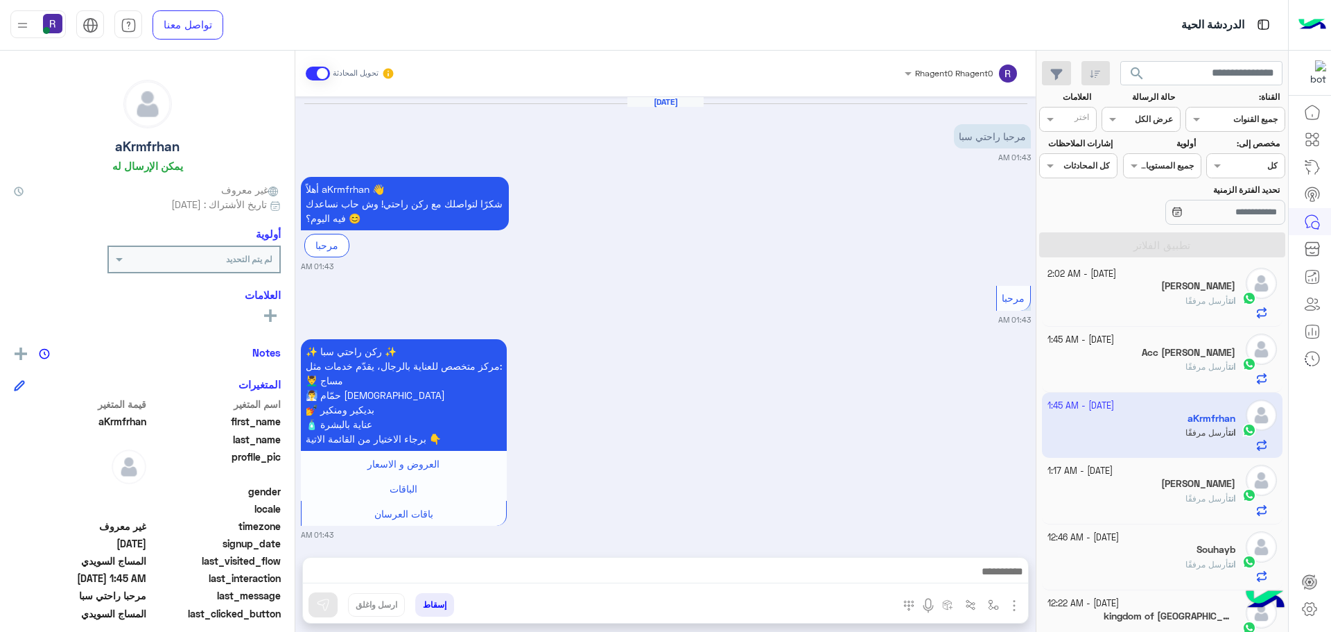
scroll to position [1258, 0]
